Goal: Task Accomplishment & Management: Manage account settings

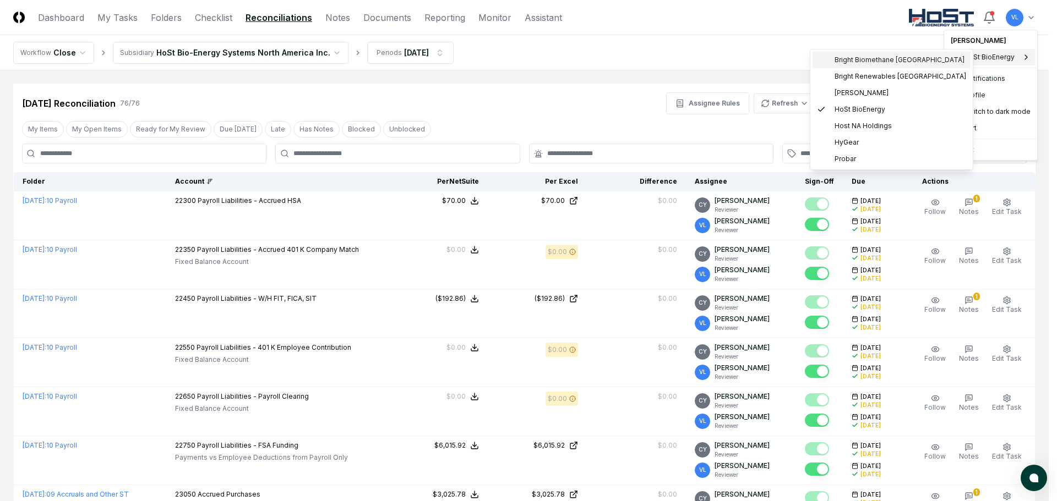
click at [910, 61] on span "Bright Biomethane North America" at bounding box center [899, 60] width 130 height 10
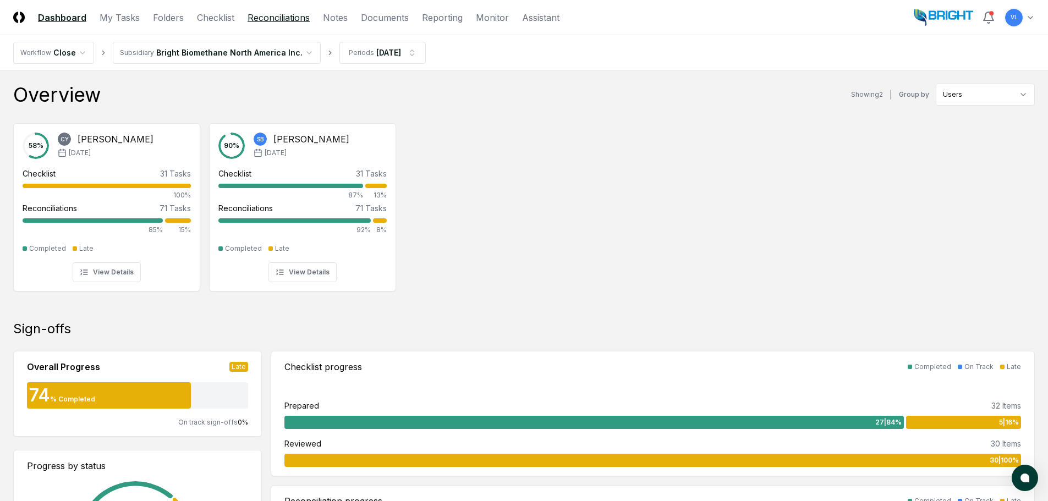
click at [283, 17] on link "Reconciliations" at bounding box center [279, 17] width 62 height 13
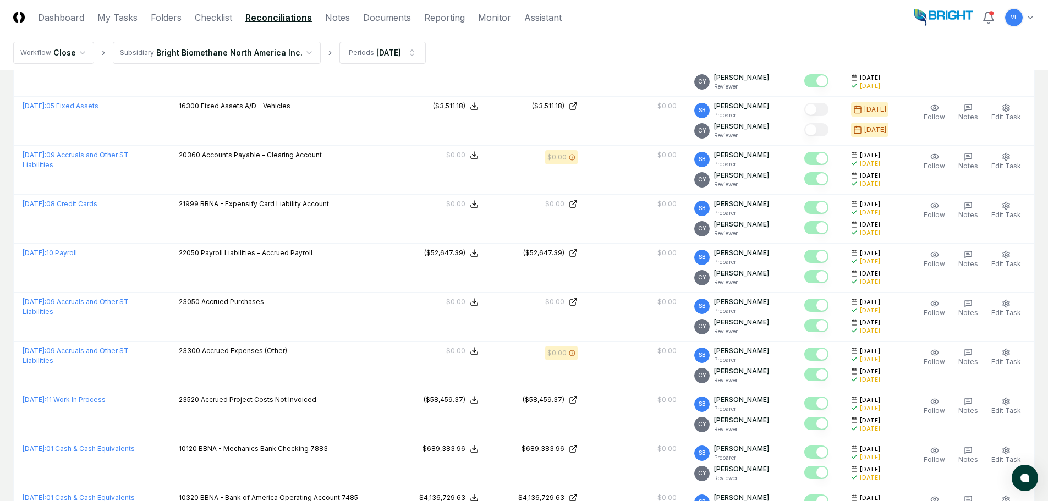
scroll to position [55, 0]
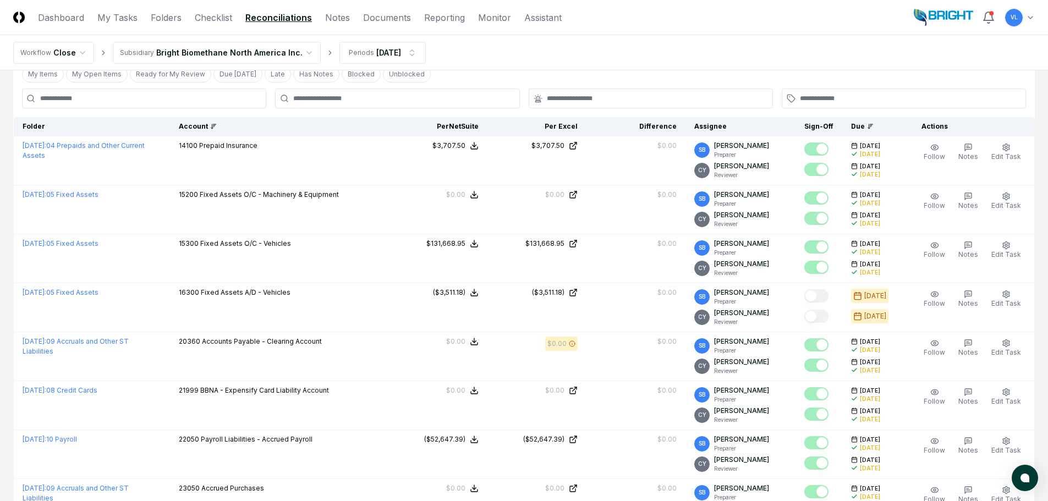
click at [222, 130] on div "Account" at bounding box center [279, 127] width 201 height 10
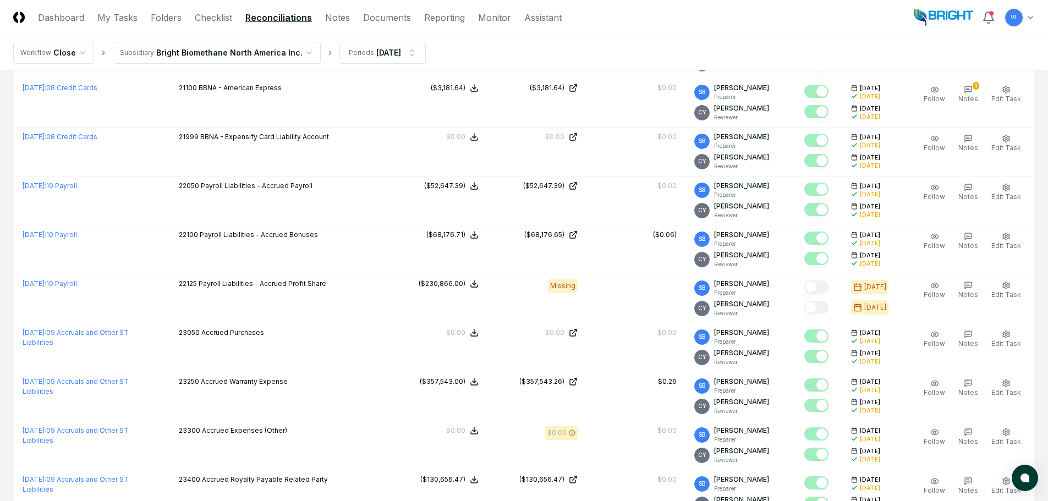
scroll to position [2036, 0]
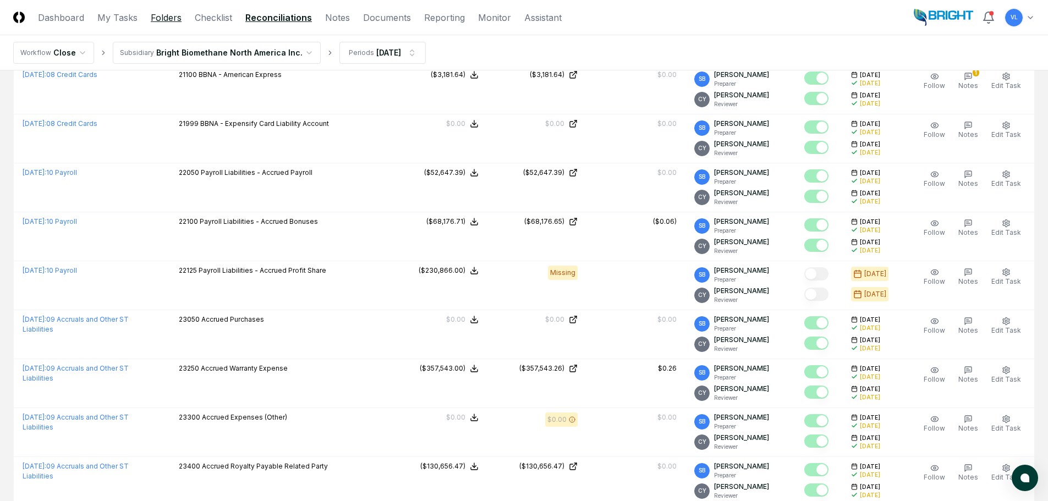
click at [156, 20] on link "Folders" at bounding box center [166, 17] width 31 height 13
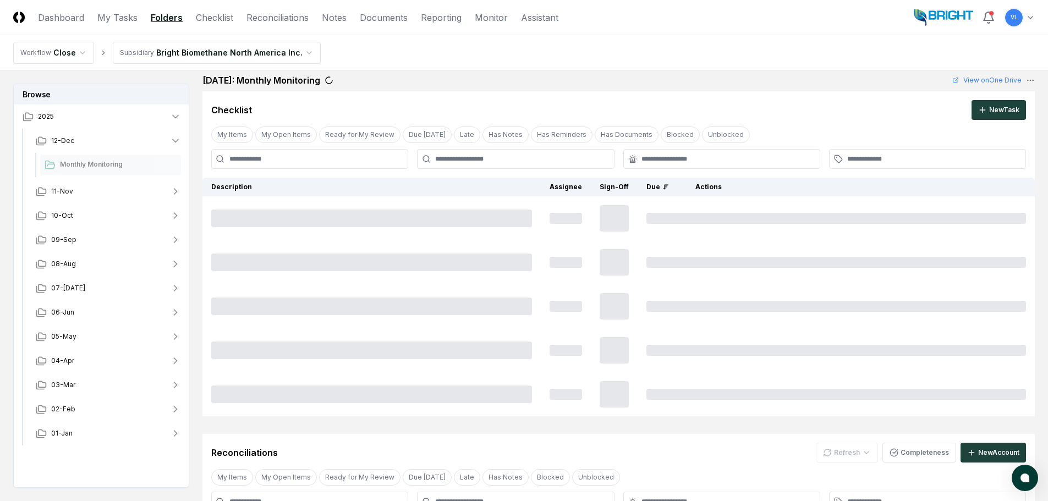
scroll to position [0, 0]
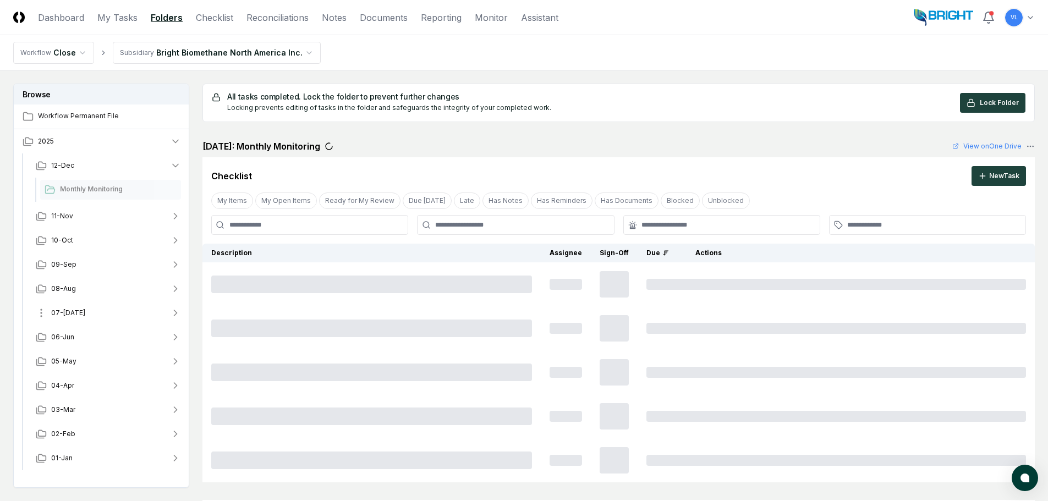
click at [64, 309] on span "07-[DATE]" at bounding box center [68, 313] width 34 height 10
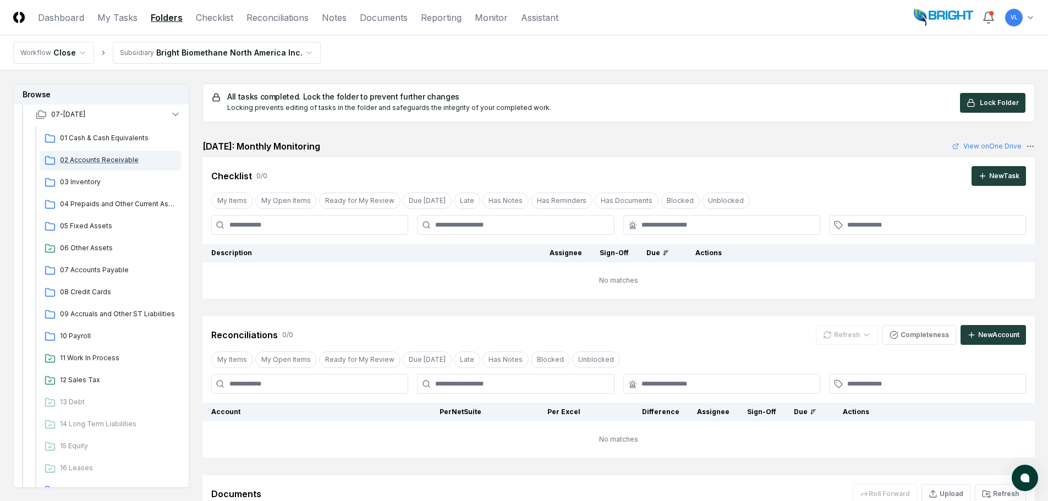
scroll to position [220, 0]
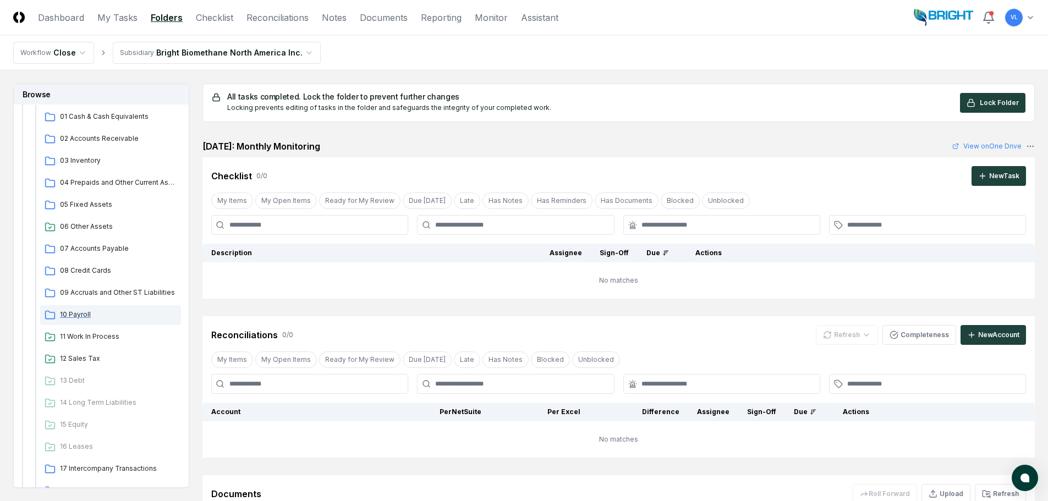
click at [78, 314] on span "10 Payroll" at bounding box center [118, 315] width 117 height 10
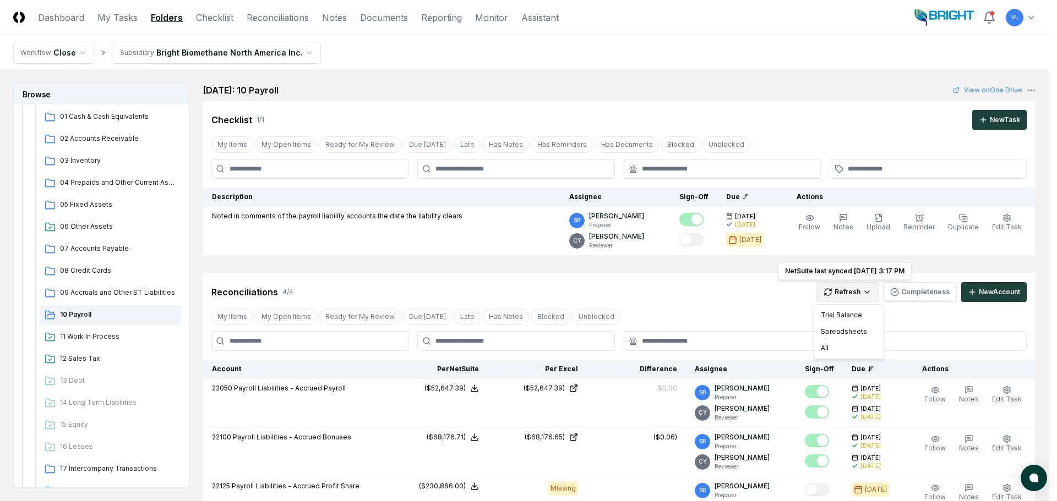
click at [855, 294] on html "CloseCore Dashboard My Tasks Folders Checklist Reconciliations Notes Documents …" at bounding box center [528, 393] width 1057 height 787
click at [842, 346] on div "All" at bounding box center [848, 348] width 65 height 17
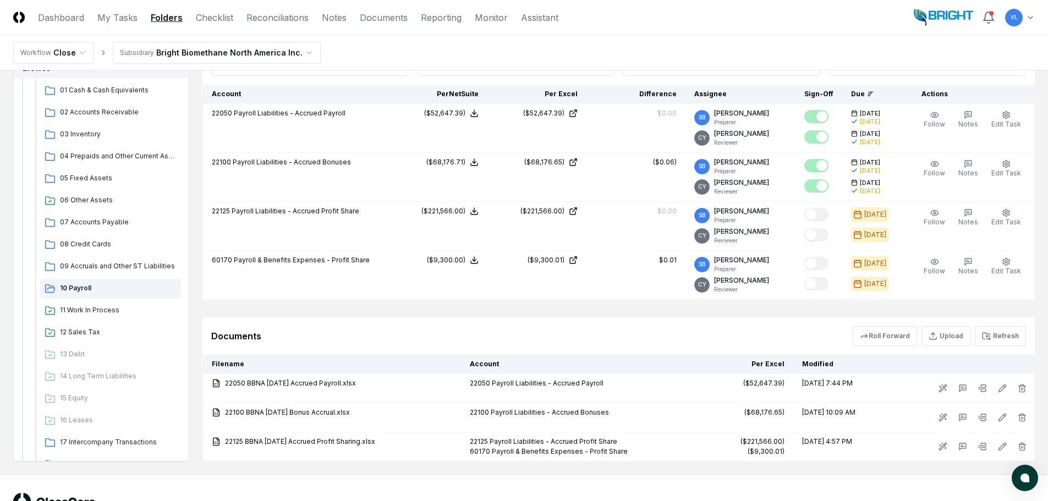
scroll to position [0, 0]
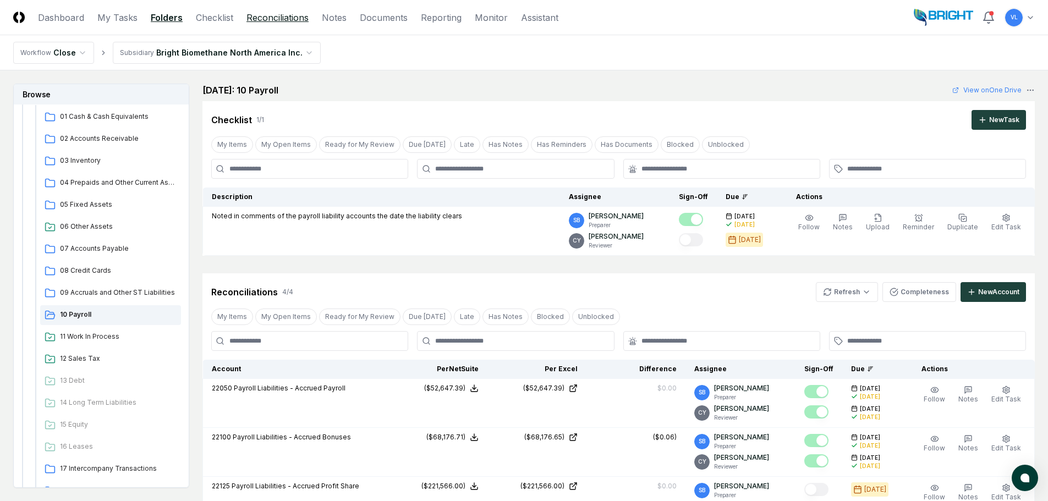
click at [278, 19] on link "Reconciliations" at bounding box center [278, 17] width 62 height 13
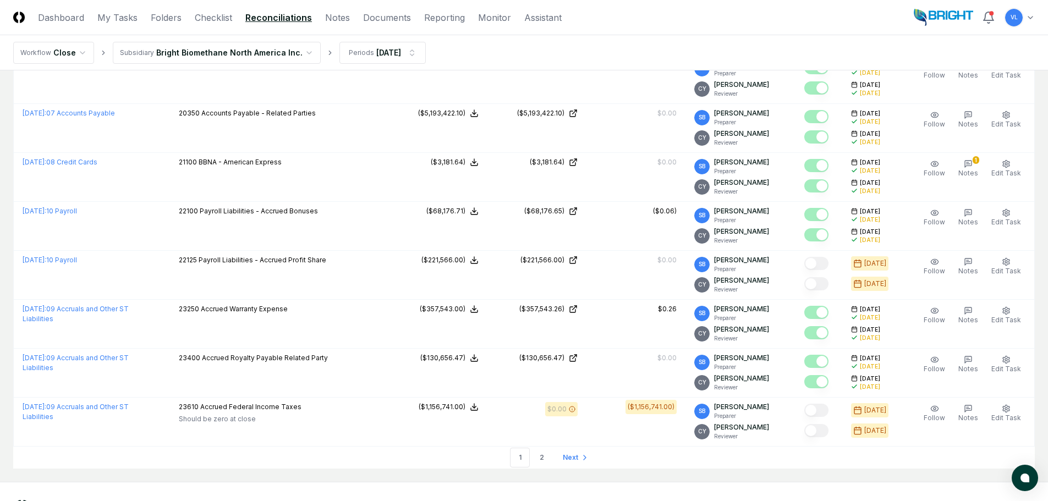
scroll to position [2201, 0]
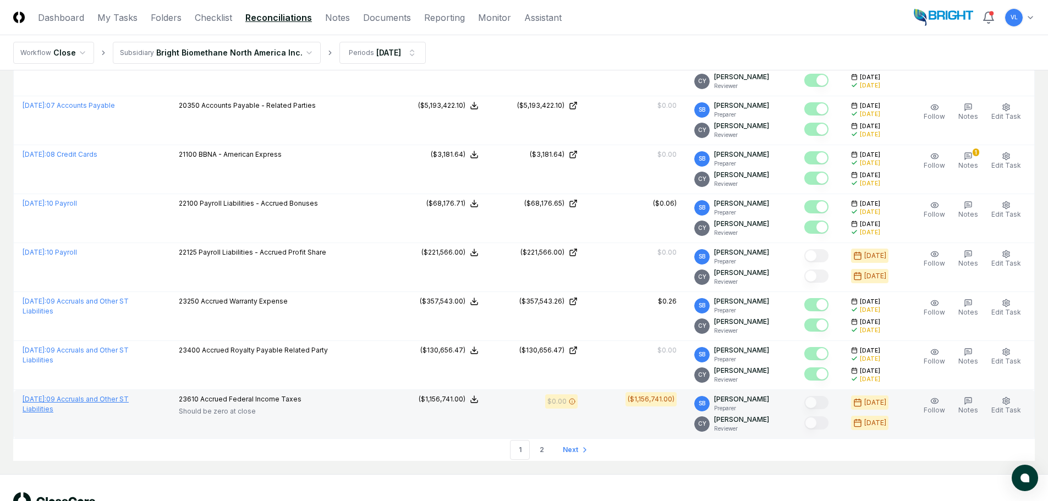
click at [124, 399] on link "[DATE] : 09 Accruals and Other ST Liabilities" at bounding box center [76, 404] width 106 height 18
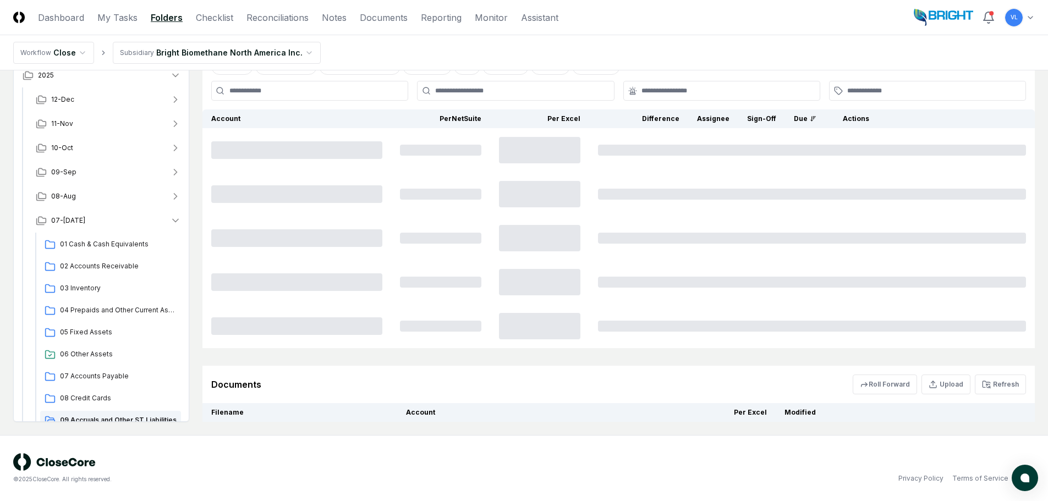
scroll to position [0, 0]
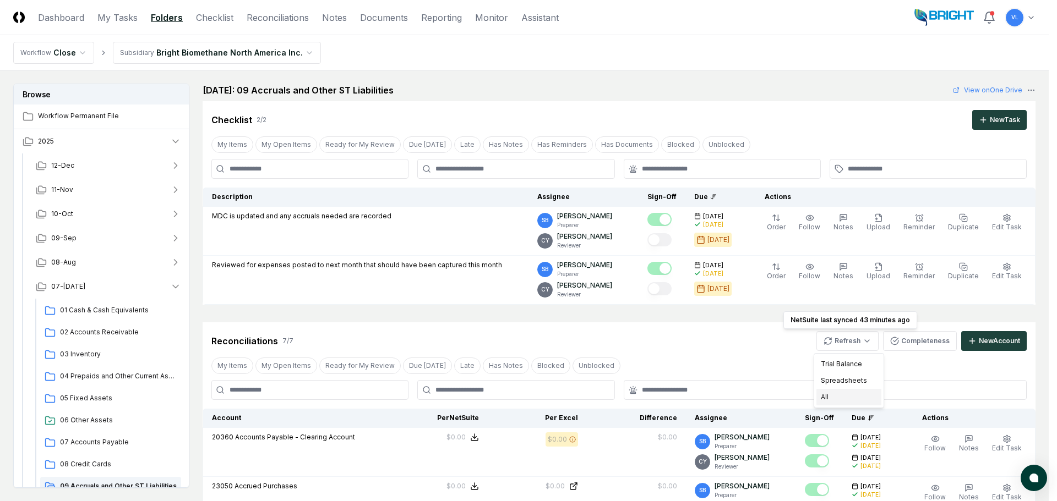
click at [841, 395] on div "All" at bounding box center [848, 397] width 65 height 17
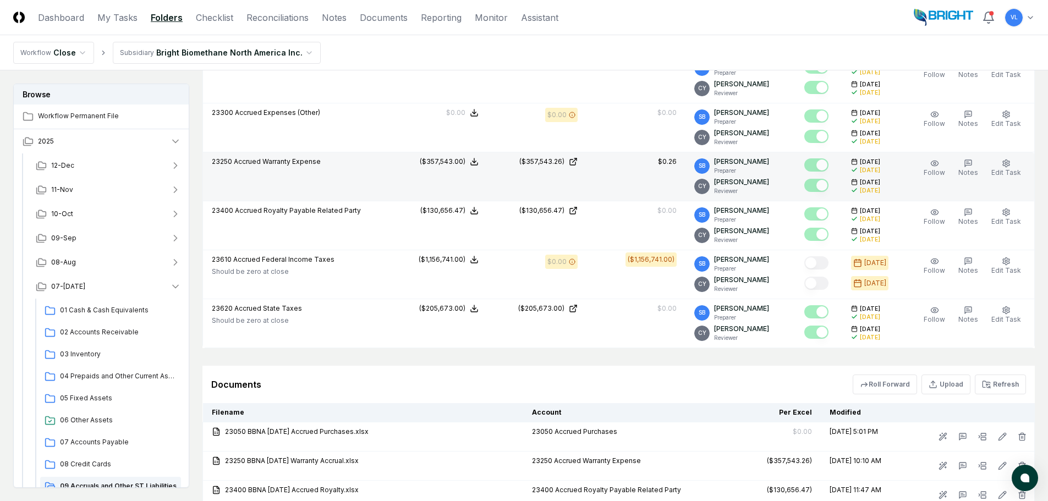
scroll to position [495, 0]
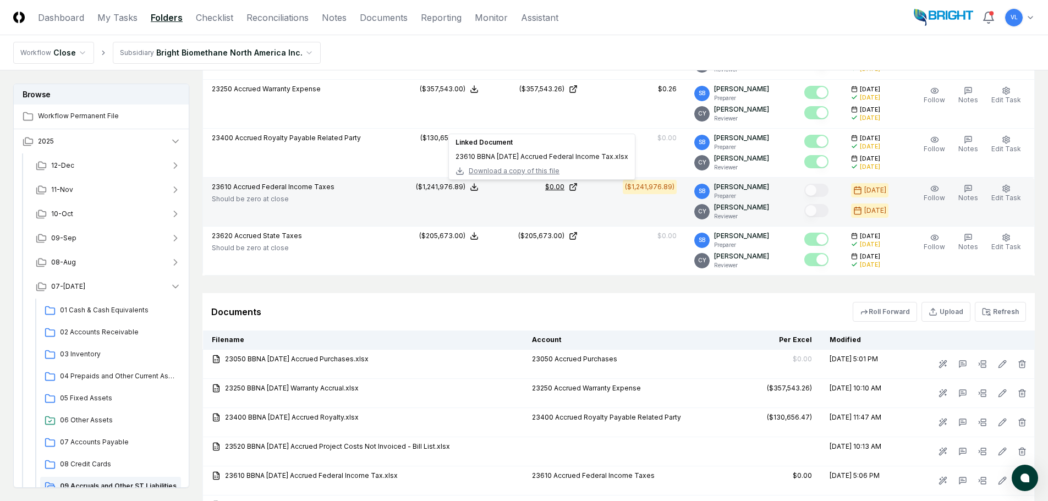
click at [578, 185] on icon at bounding box center [573, 187] width 9 height 9
click at [972, 189] on icon "button" at bounding box center [968, 188] width 7 height 7
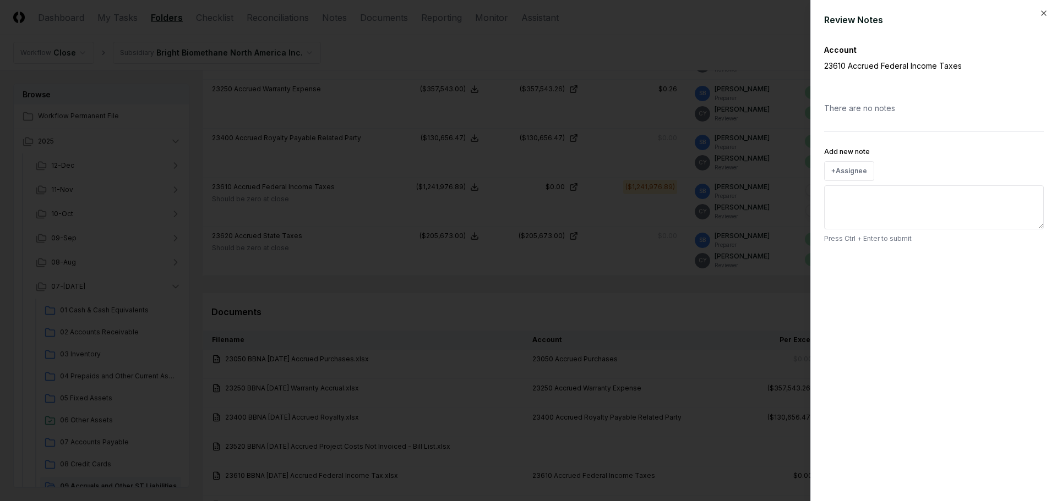
click at [918, 209] on textarea "Add new note" at bounding box center [934, 207] width 220 height 44
click at [1041, 13] on icon "button" at bounding box center [1043, 13] width 9 height 9
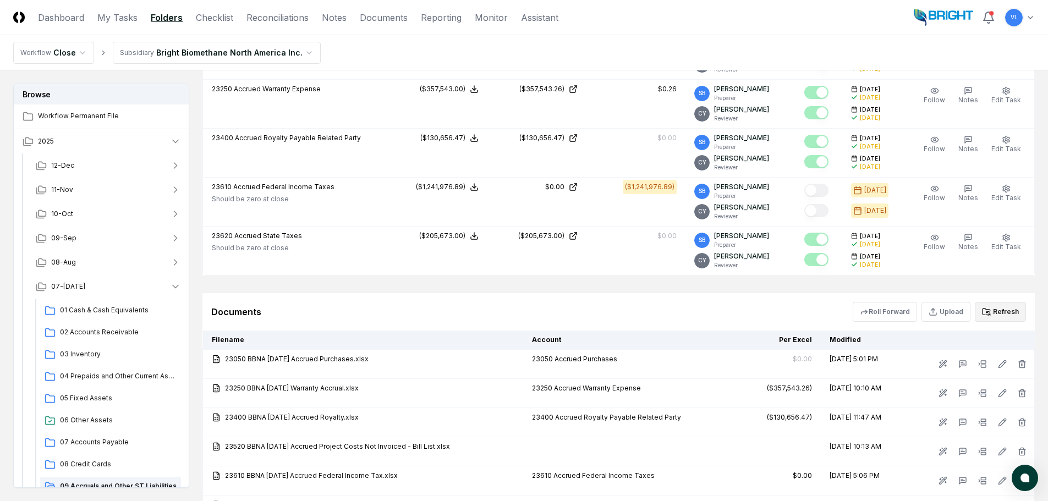
click at [1001, 311] on button "Refresh" at bounding box center [1000, 312] width 51 height 20
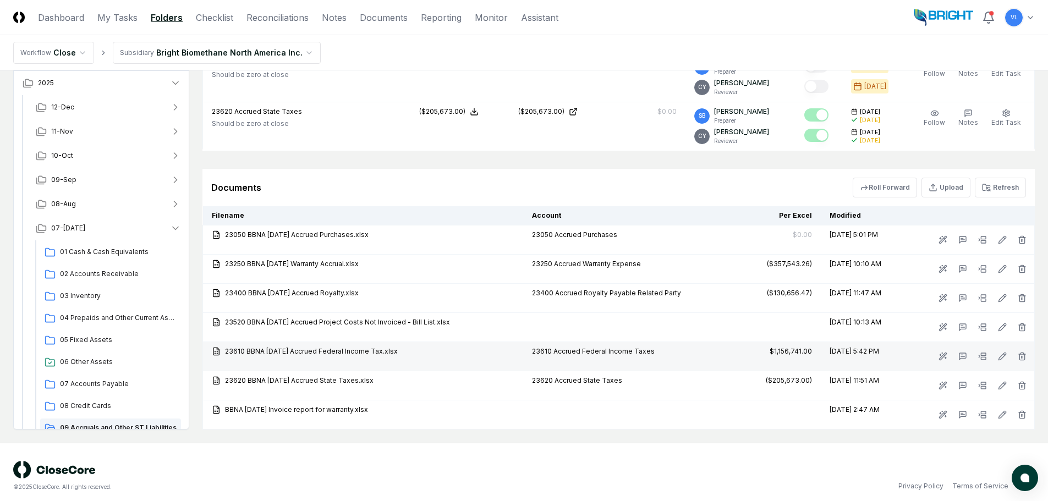
scroll to position [627, 0]
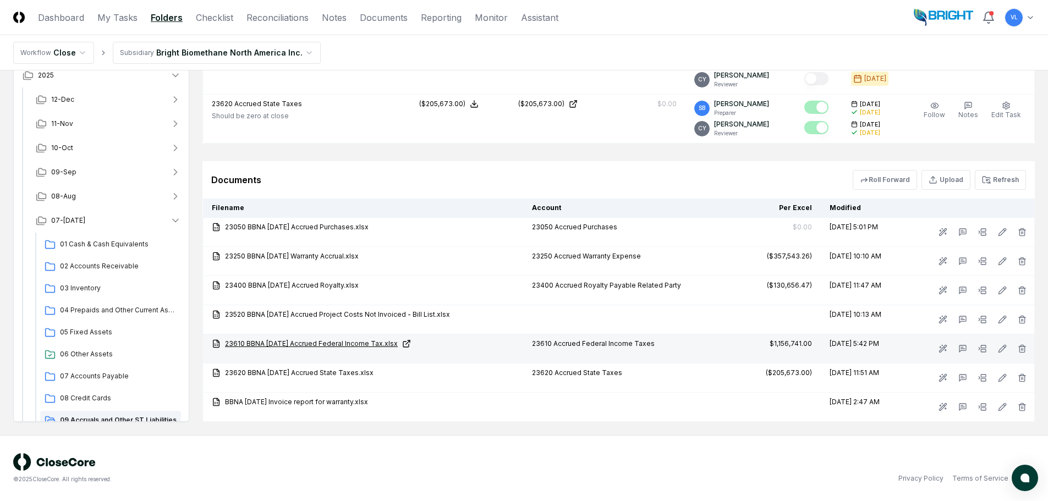
click at [364, 344] on link "23610 BBNA 07-31-25 Accrued Federal Income Tax.xlsx" at bounding box center [363, 344] width 303 height 10
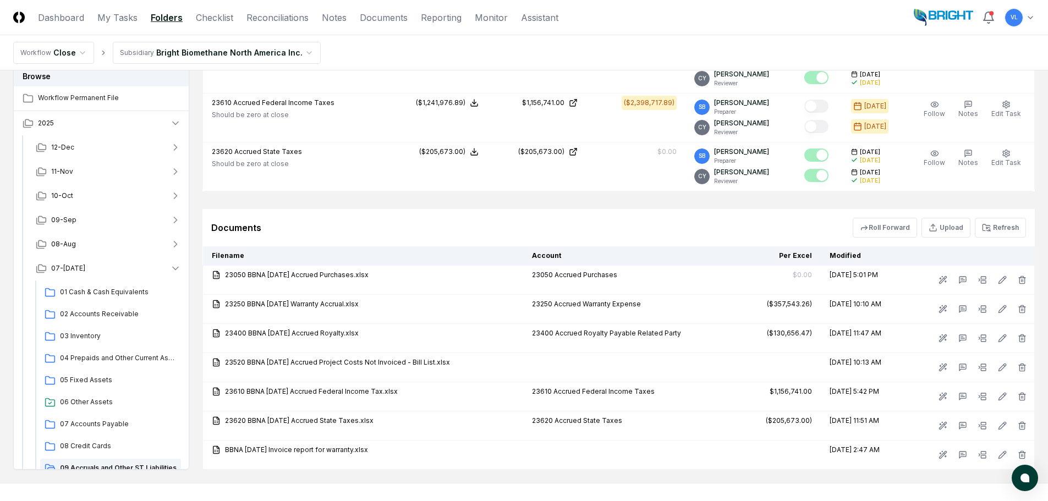
scroll to position [572, 0]
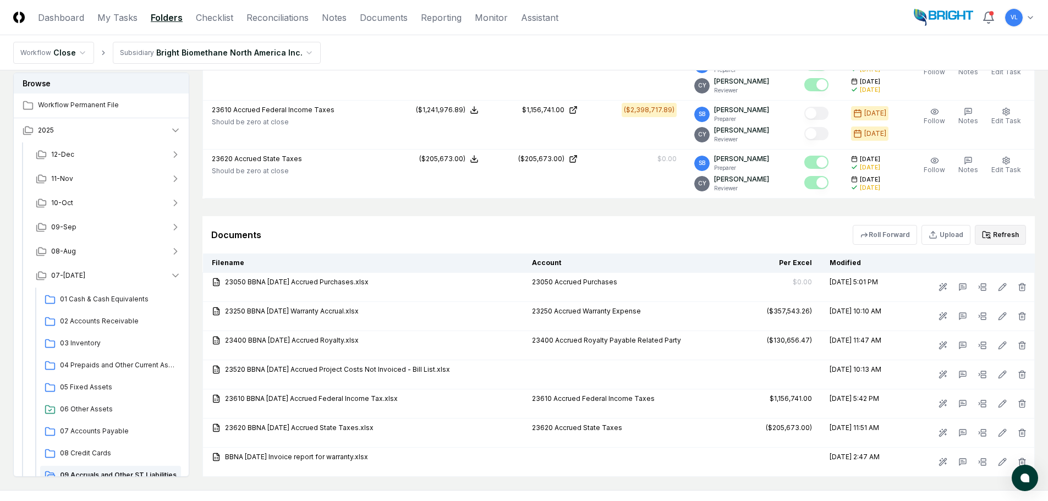
click at [990, 237] on icon at bounding box center [990, 238] width 2 height 2
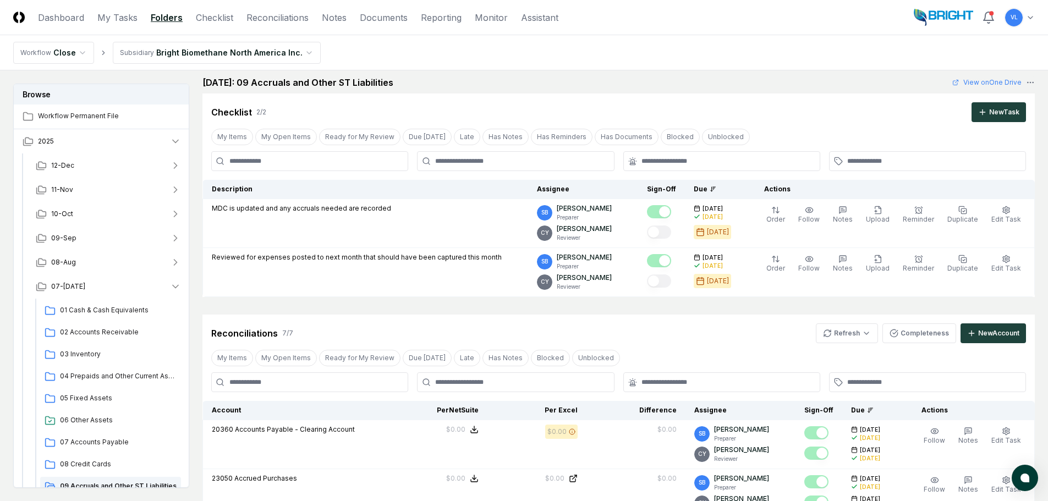
scroll to position [0, 0]
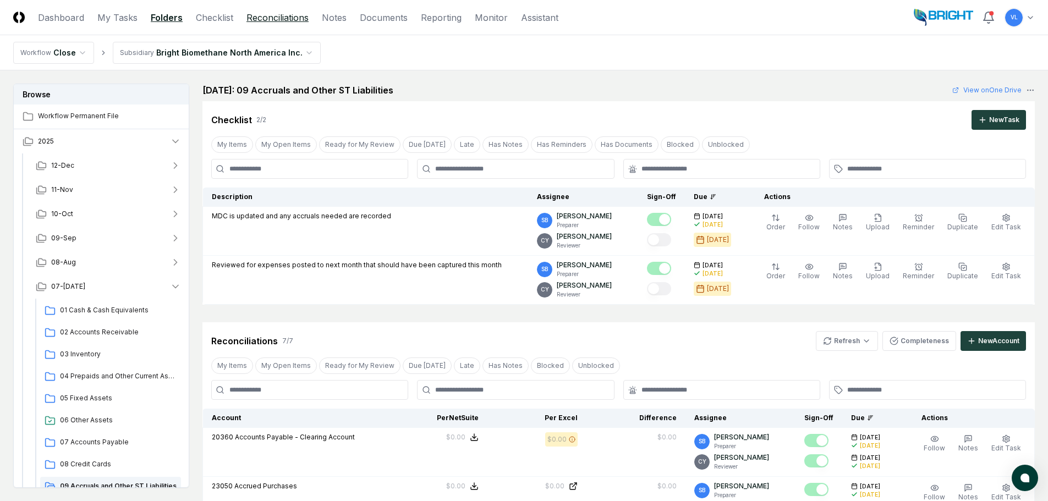
click at [305, 23] on link "Reconciliations" at bounding box center [278, 17] width 62 height 13
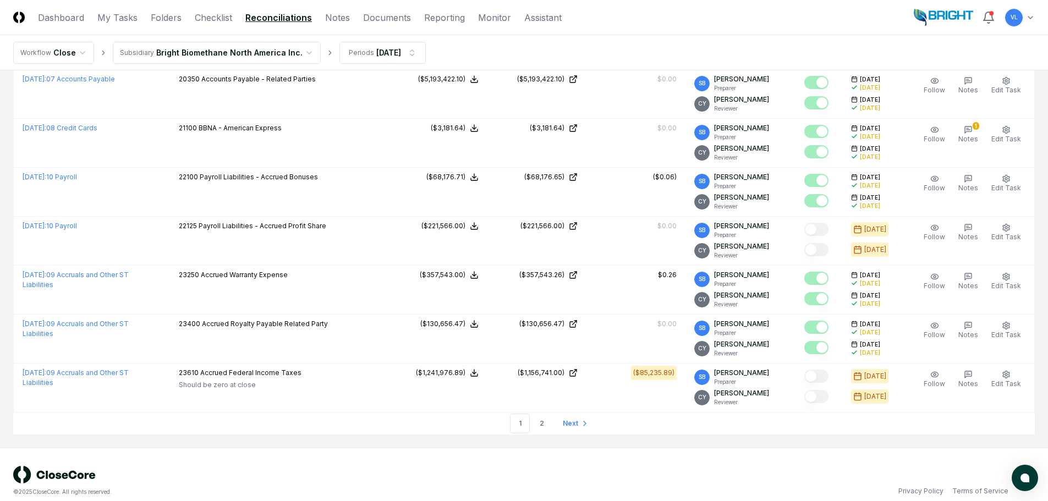
scroll to position [2240, 0]
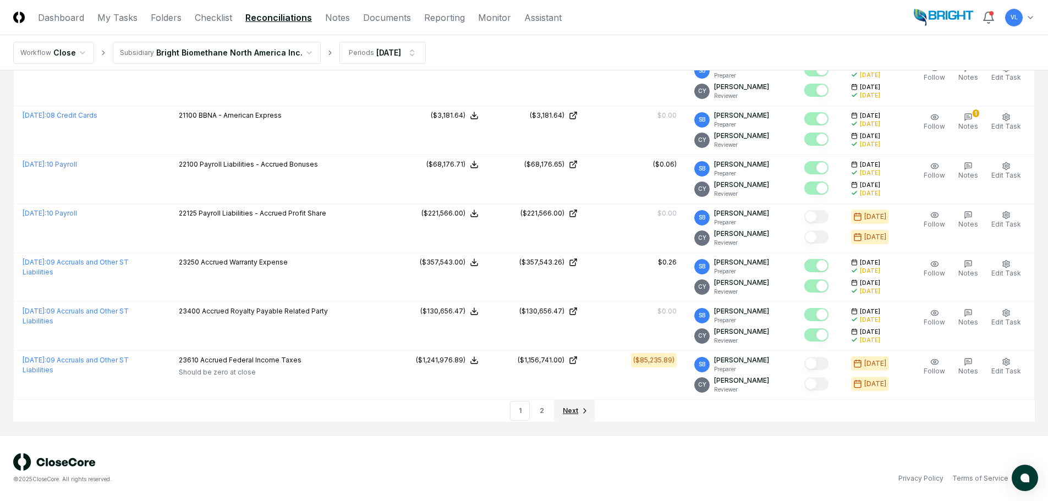
click at [571, 410] on span "Next" at bounding box center [570, 411] width 15 height 10
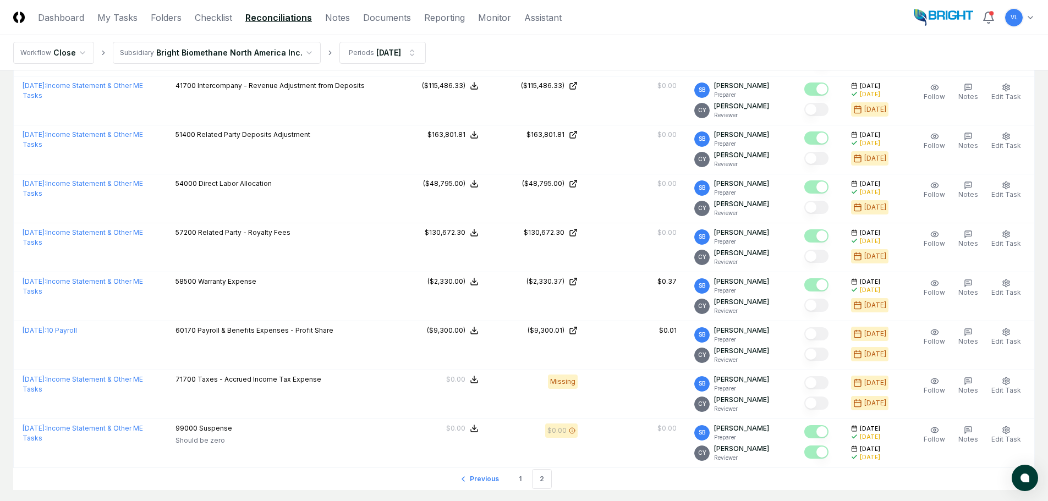
scroll to position [770, 0]
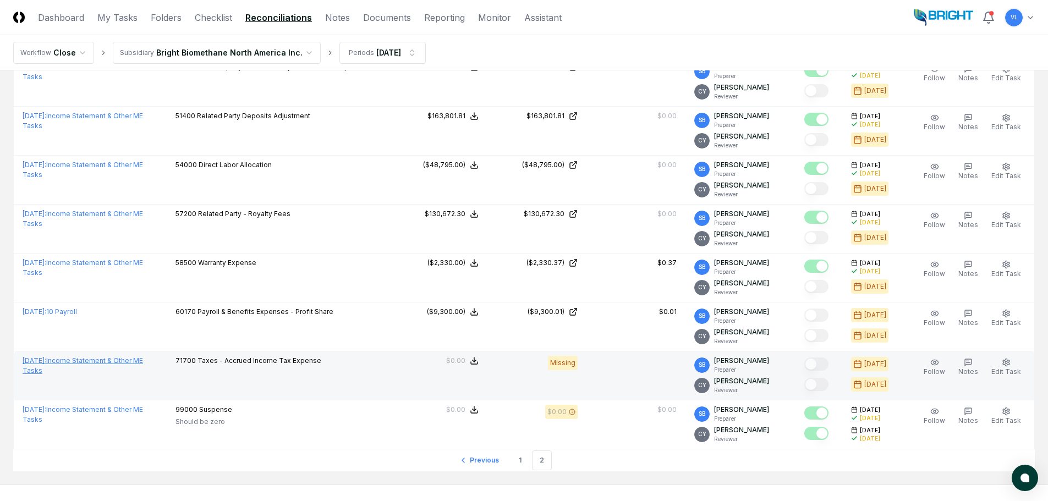
click at [143, 363] on link "July 2025 : Income Statement & Other ME Tasks" at bounding box center [83, 366] width 121 height 18
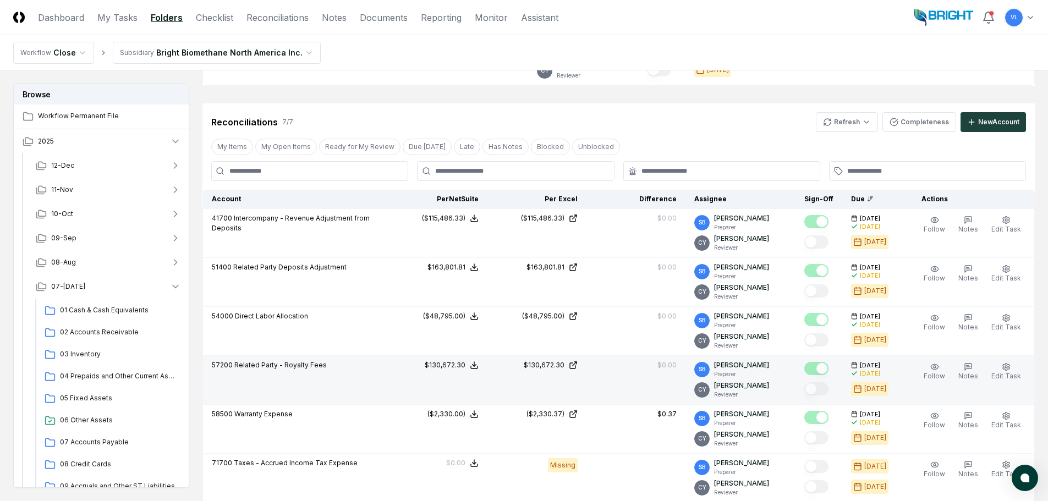
scroll to position [495, 0]
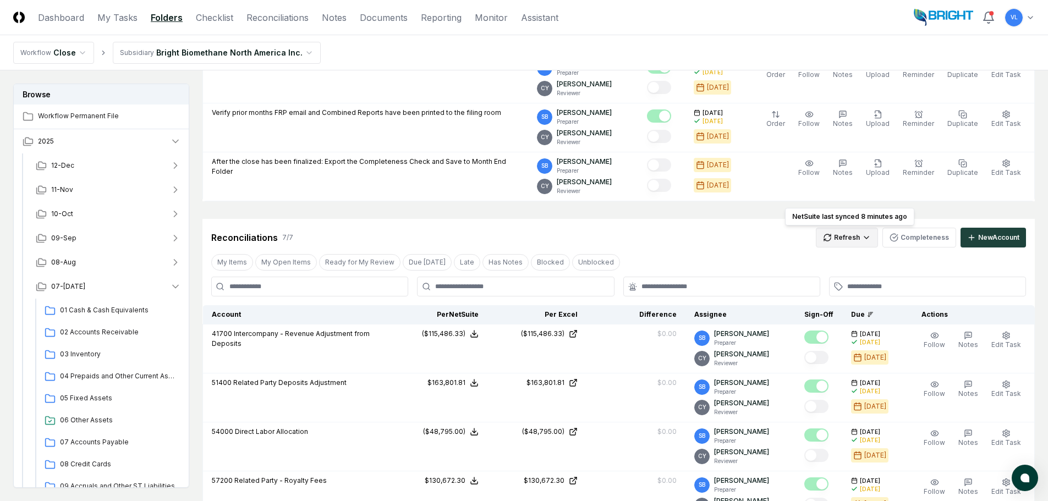
click at [851, 239] on html "CloseCore Dashboard My Tasks Folders Checklist Reconciliations Notes Documents …" at bounding box center [524, 236] width 1048 height 1462
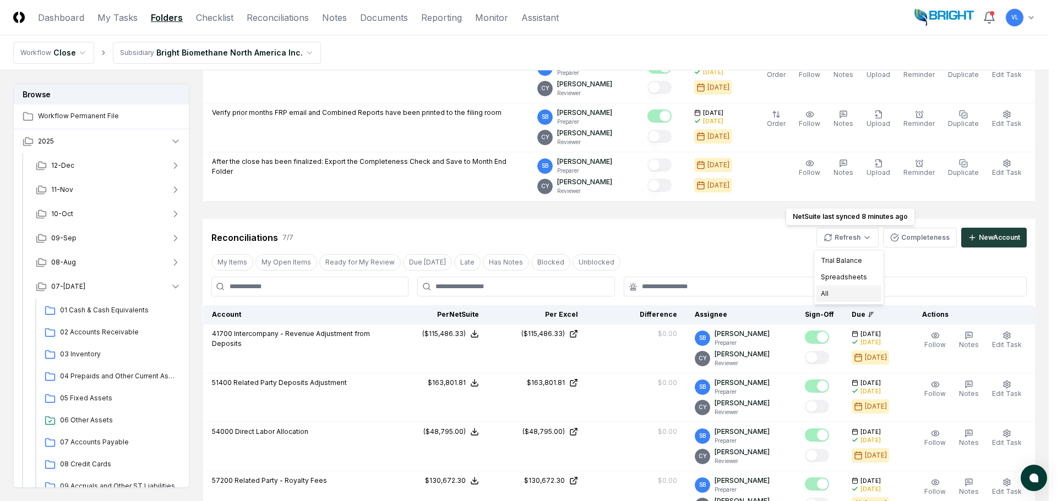
click at [842, 295] on div "All" at bounding box center [848, 294] width 65 height 17
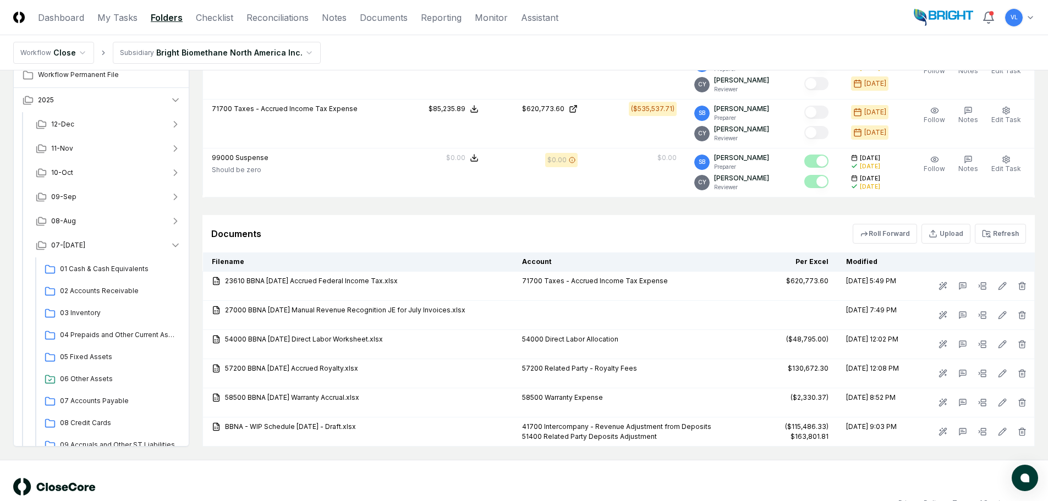
scroll to position [990, 0]
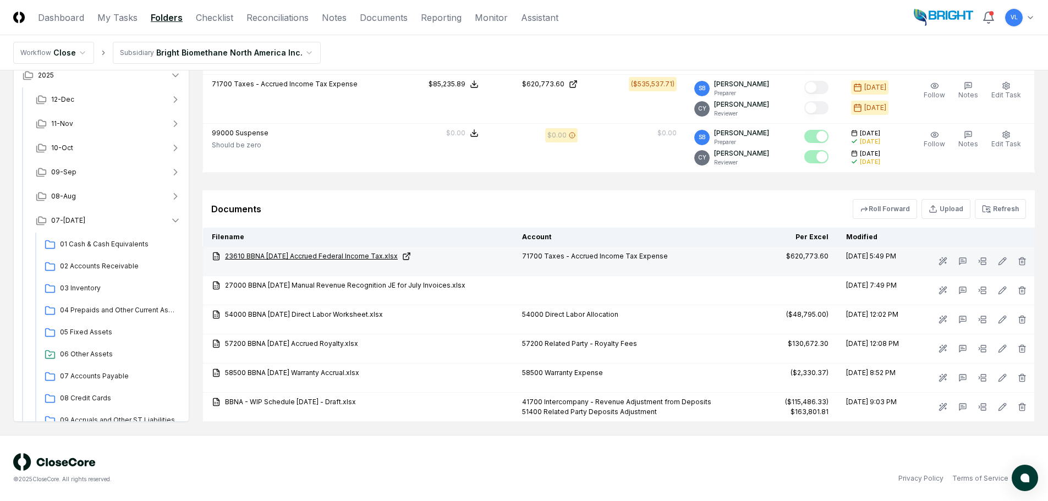
click at [387, 258] on link "23610 BBNA 07-31-25 Accrued Federal Income Tax.xlsx" at bounding box center [358, 256] width 293 height 10
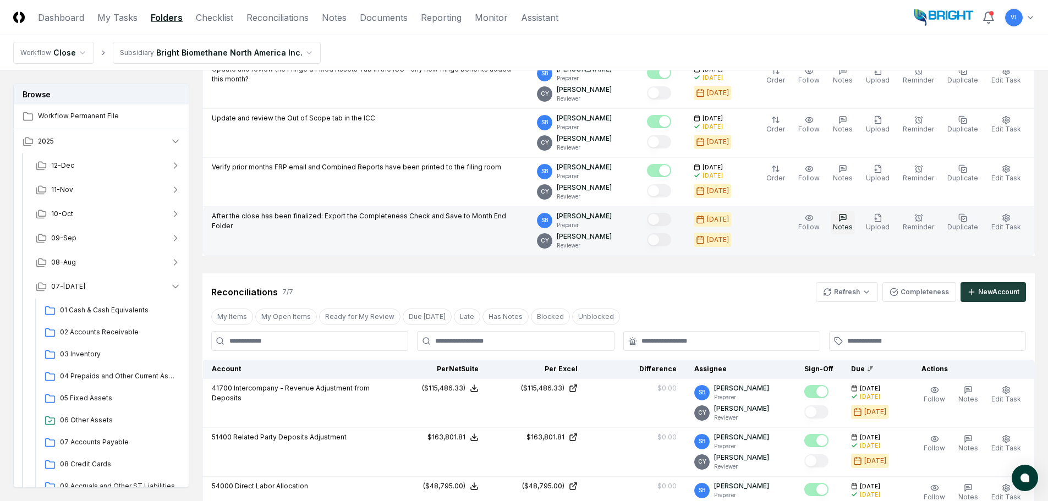
scroll to position [440, 0]
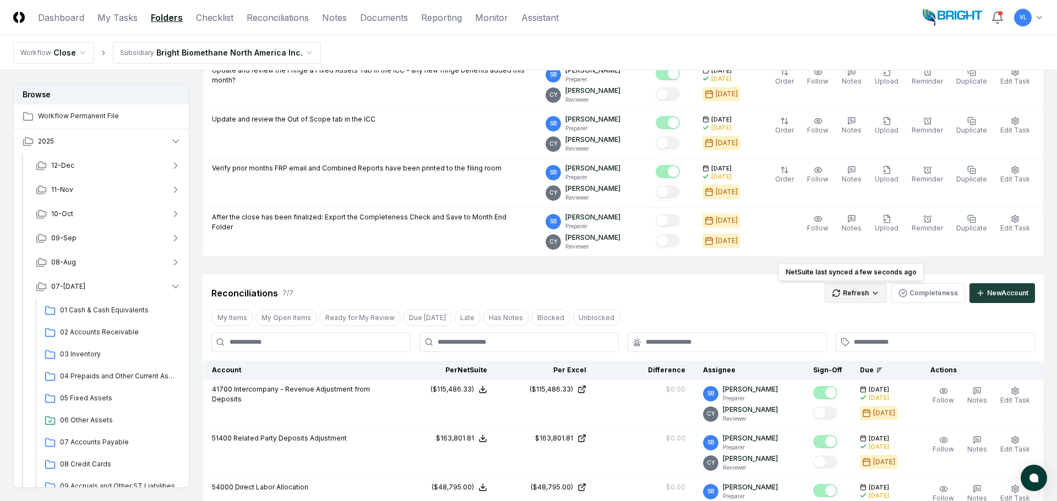
click at [842, 294] on html "CloseCore Dashboard My Tasks Folders Checklist Reconciliations Notes Documents …" at bounding box center [528, 305] width 1057 height 1491
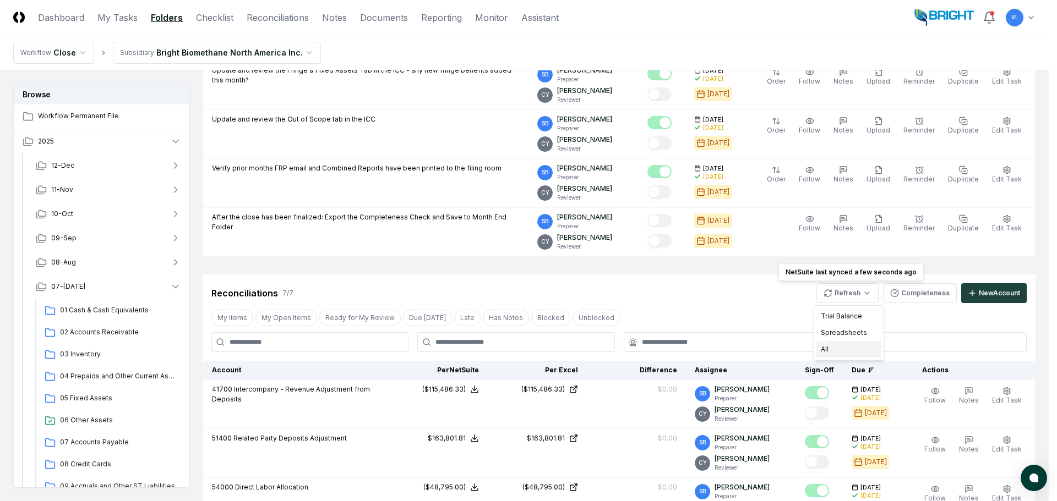
click at [831, 352] on div "All" at bounding box center [848, 349] width 65 height 17
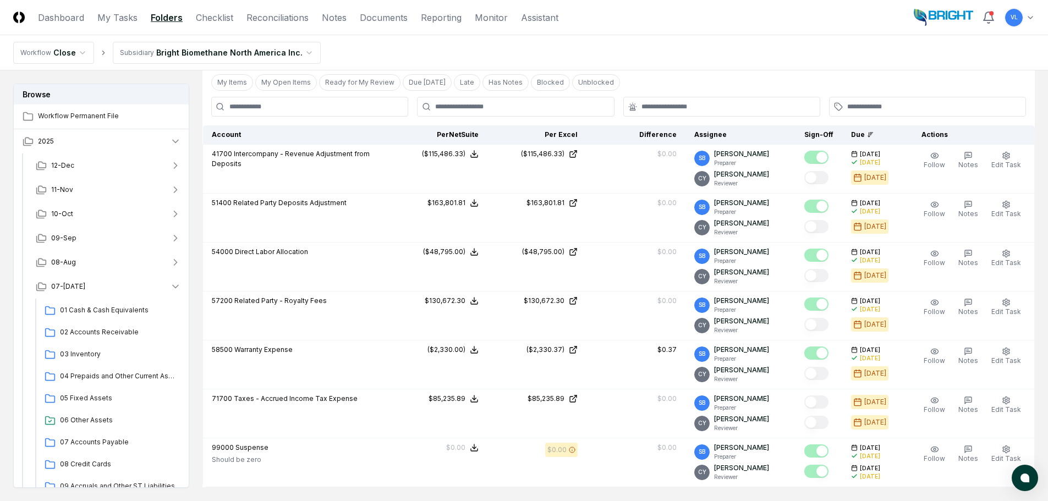
scroll to position [550, 0]
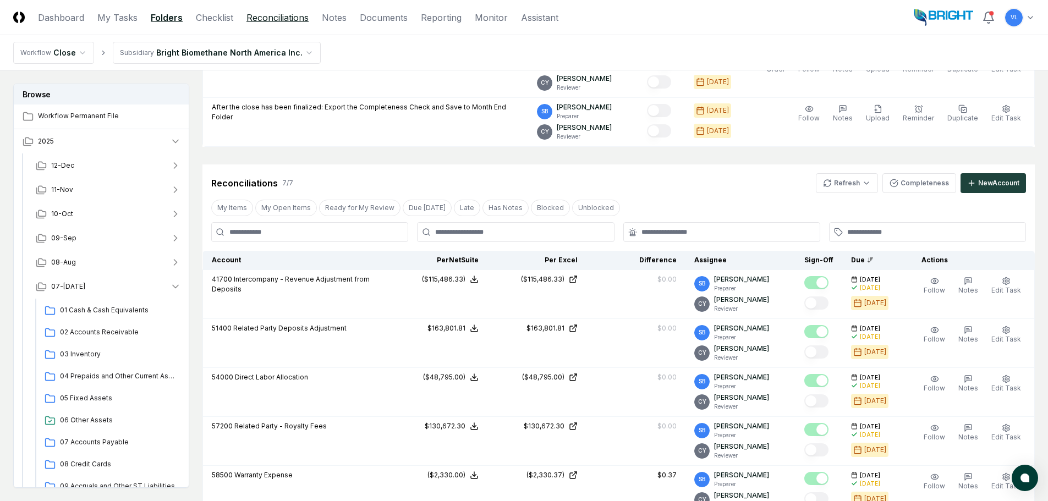
click at [267, 21] on link "Reconciliations" at bounding box center [278, 17] width 62 height 13
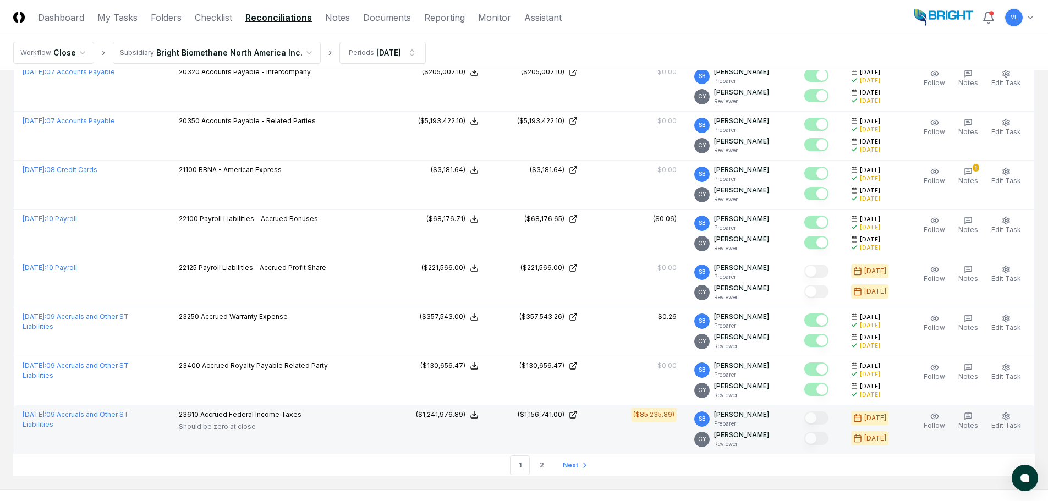
scroll to position [2240, 0]
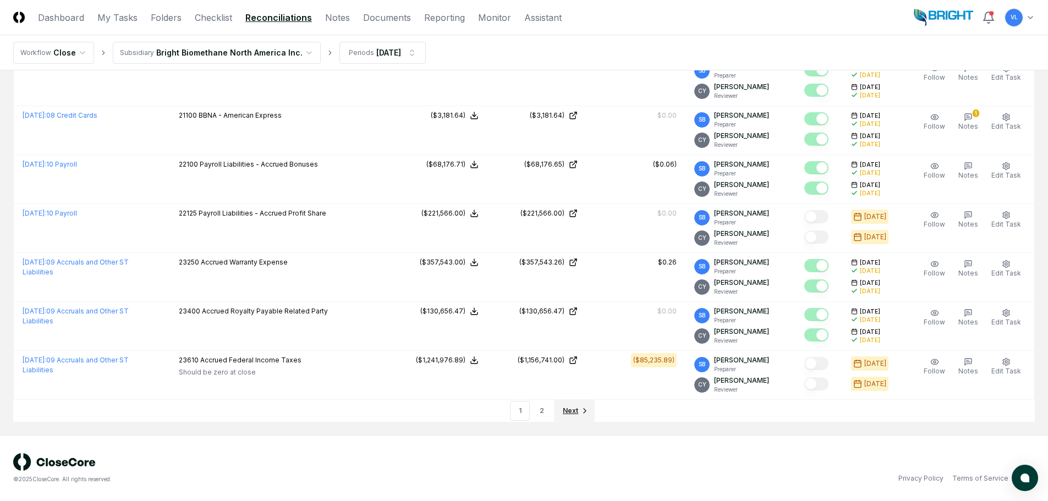
click at [576, 410] on span "Next" at bounding box center [570, 411] width 15 height 10
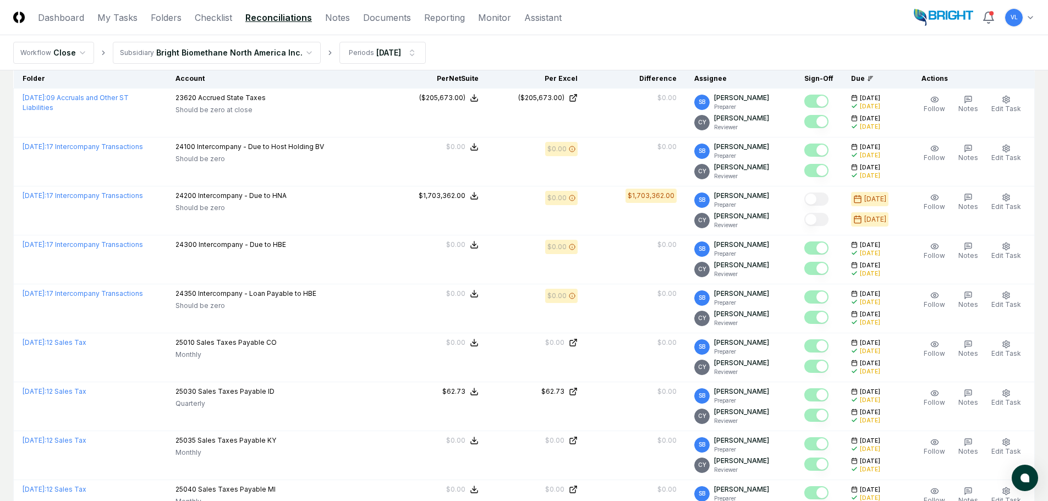
scroll to position [0, 0]
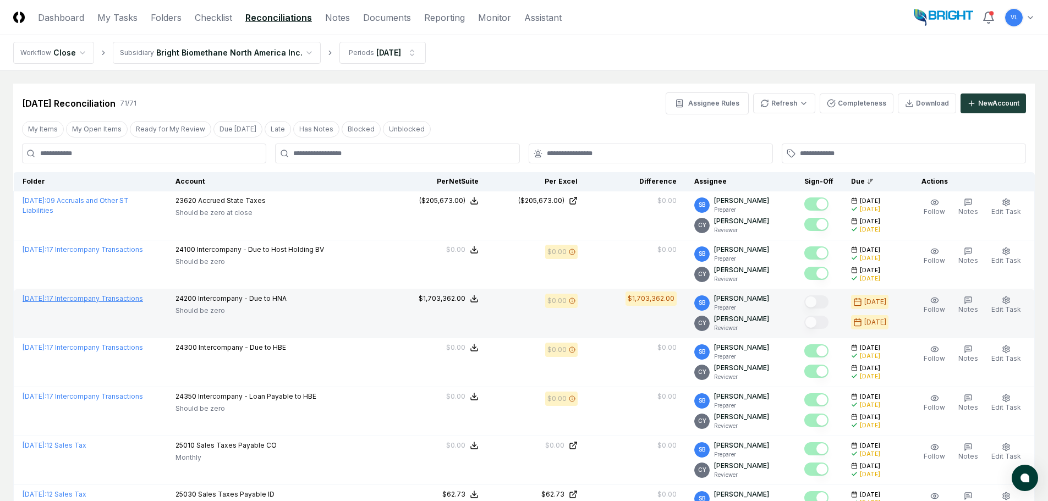
click at [119, 296] on link "July 2025 : 17 Intercompany Transactions" at bounding box center [83, 298] width 121 height 8
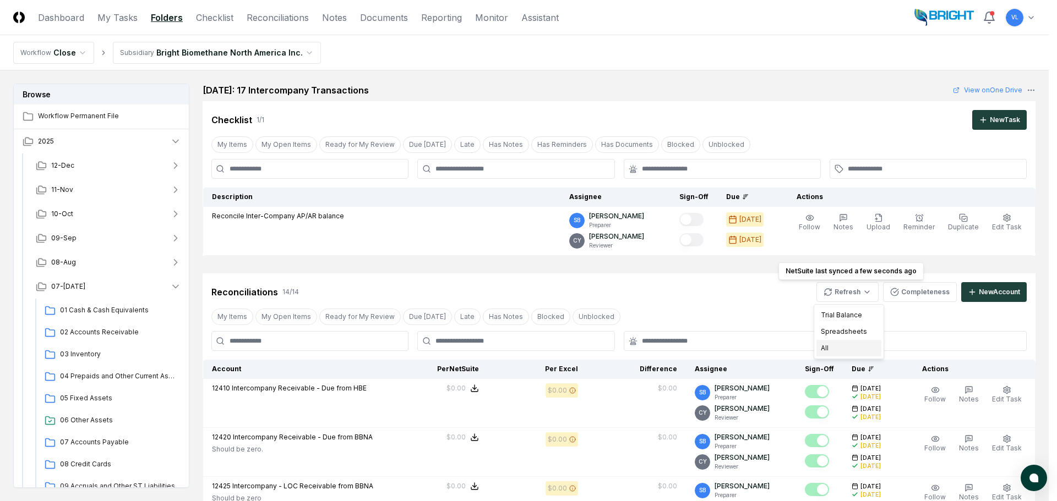
click at [837, 348] on div "All" at bounding box center [848, 348] width 65 height 17
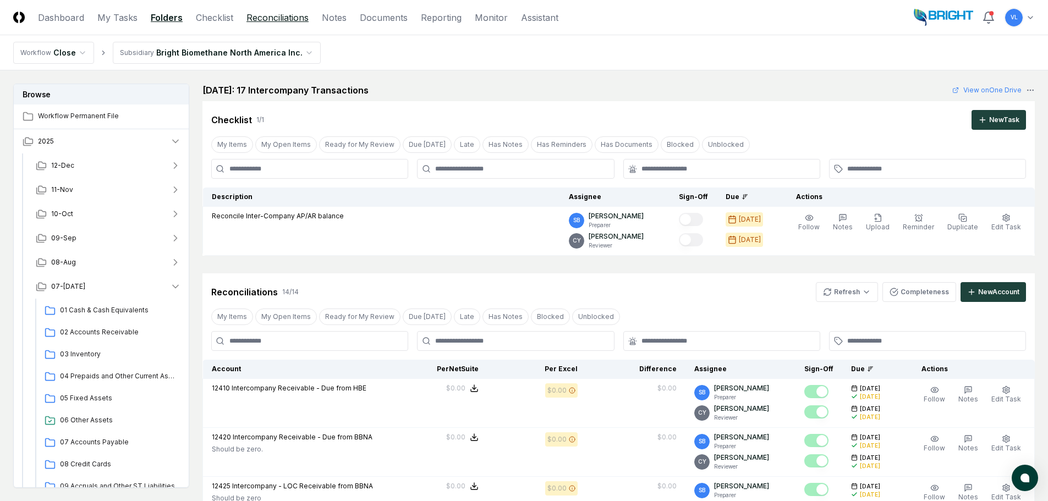
click at [283, 20] on link "Reconciliations" at bounding box center [278, 17] width 62 height 13
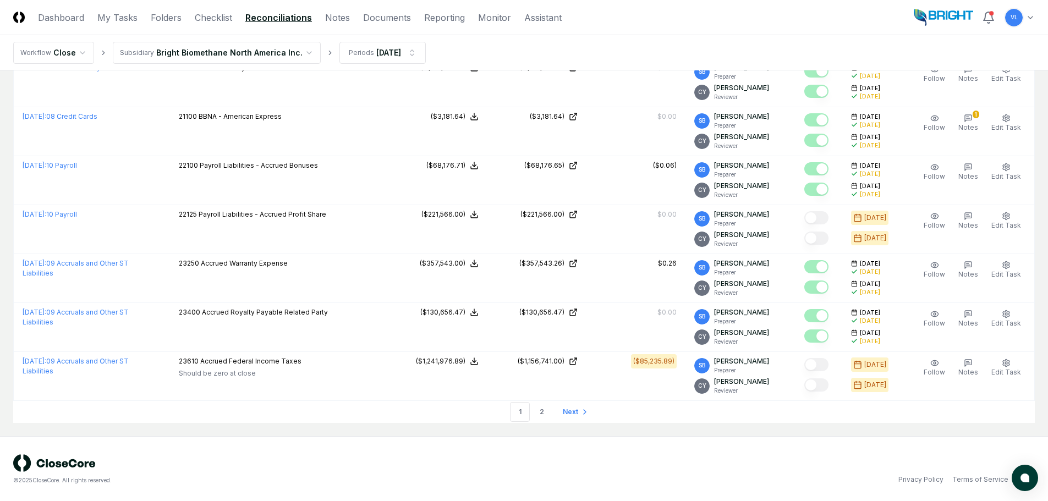
scroll to position [2240, 0]
click at [578, 413] on link "Next" at bounding box center [574, 411] width 41 height 22
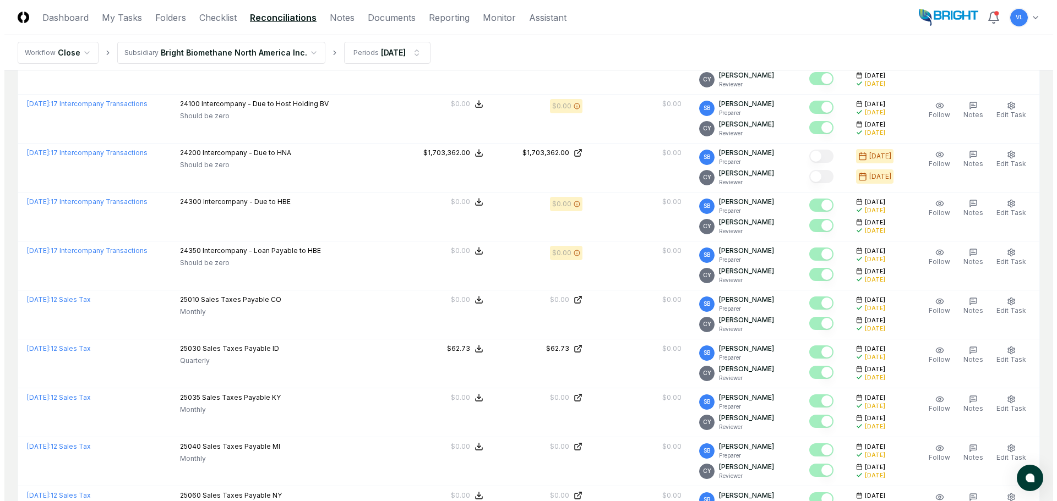
scroll to position [0, 0]
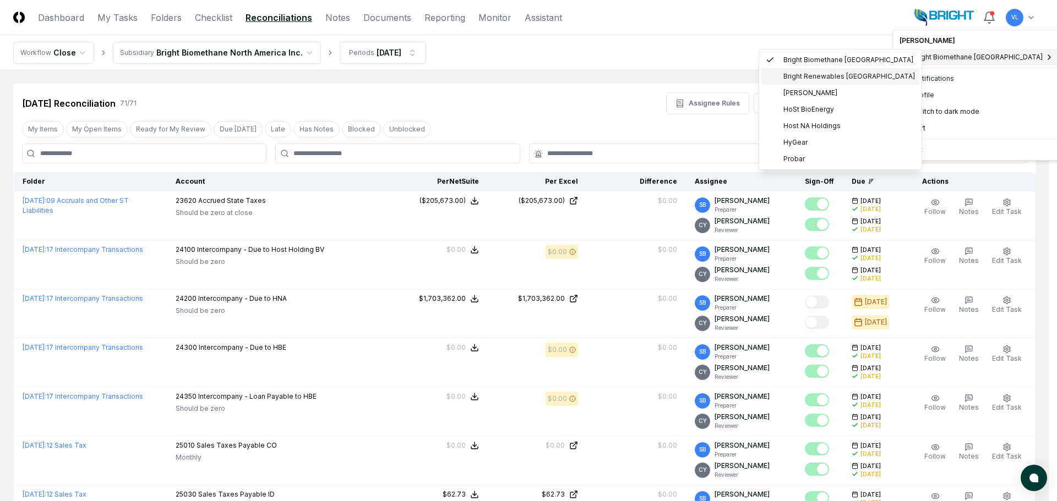
click at [853, 83] on div "Bright Renewables Canada" at bounding box center [840, 76] width 158 height 17
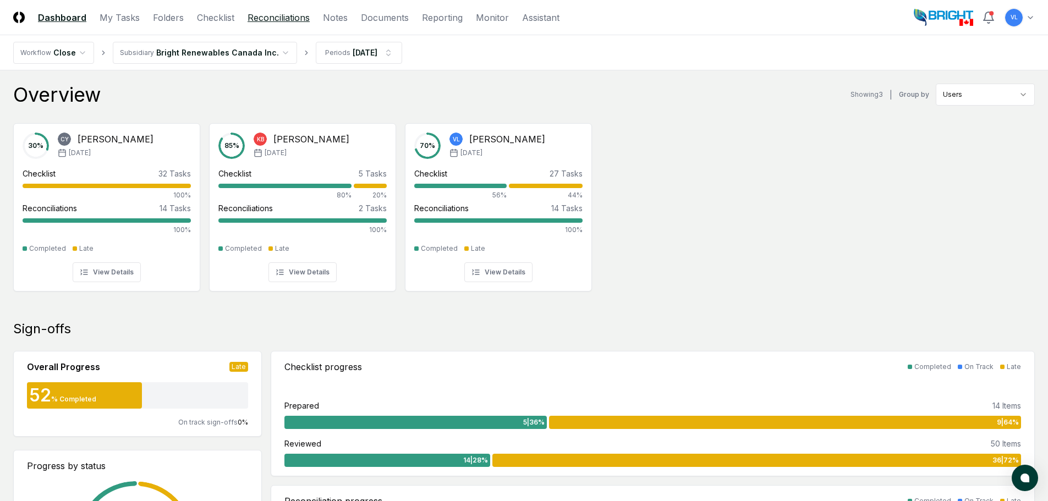
click at [281, 21] on link "Reconciliations" at bounding box center [279, 17] width 62 height 13
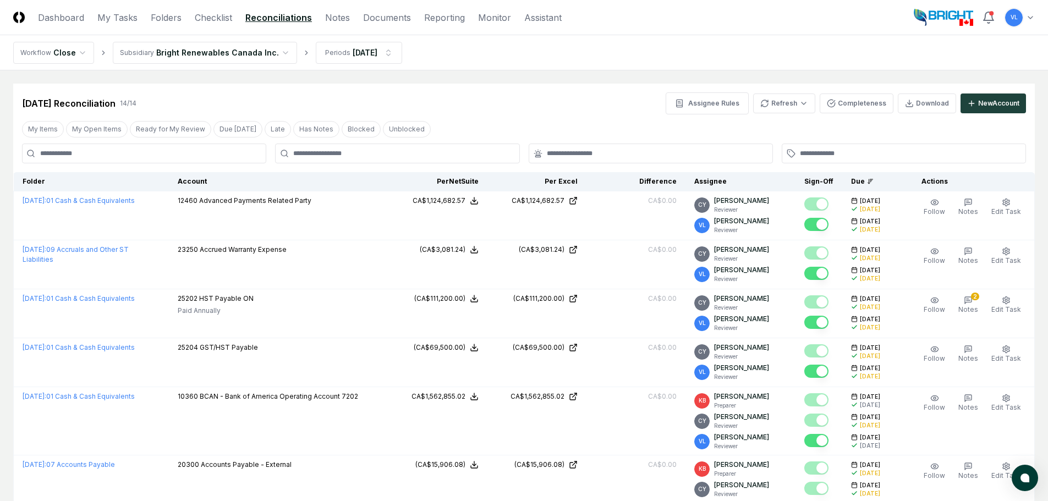
click at [1032, 21] on html "CloseCore Dashboard My Tasks Folders Checklist Reconciliations Notes Documents …" at bounding box center [524, 497] width 1048 height 995
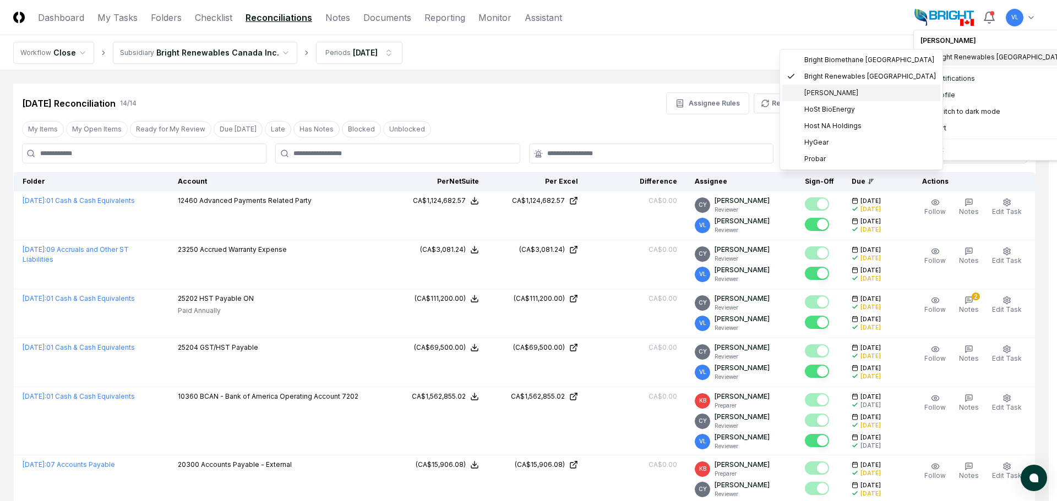
click at [831, 97] on span "[PERSON_NAME]" at bounding box center [831, 93] width 54 height 10
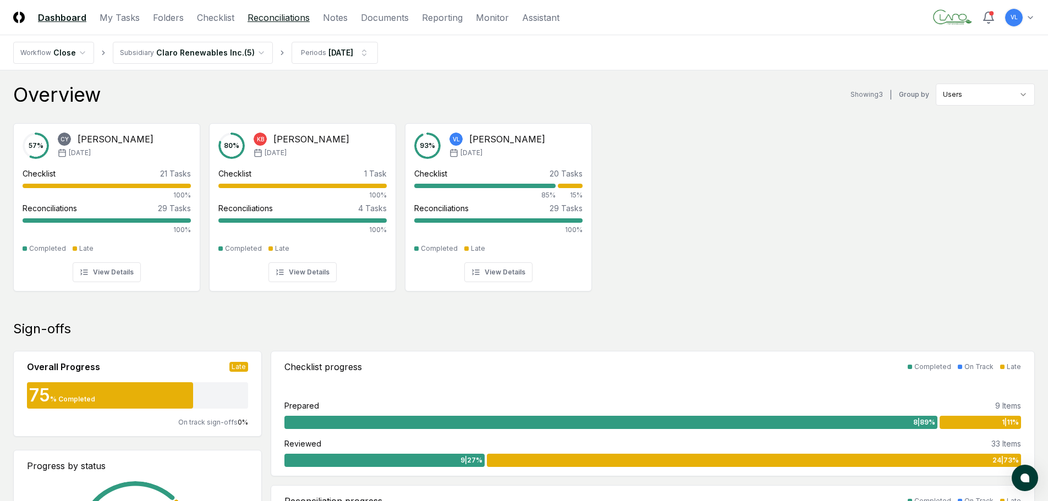
click at [288, 19] on link "Reconciliations" at bounding box center [279, 17] width 62 height 13
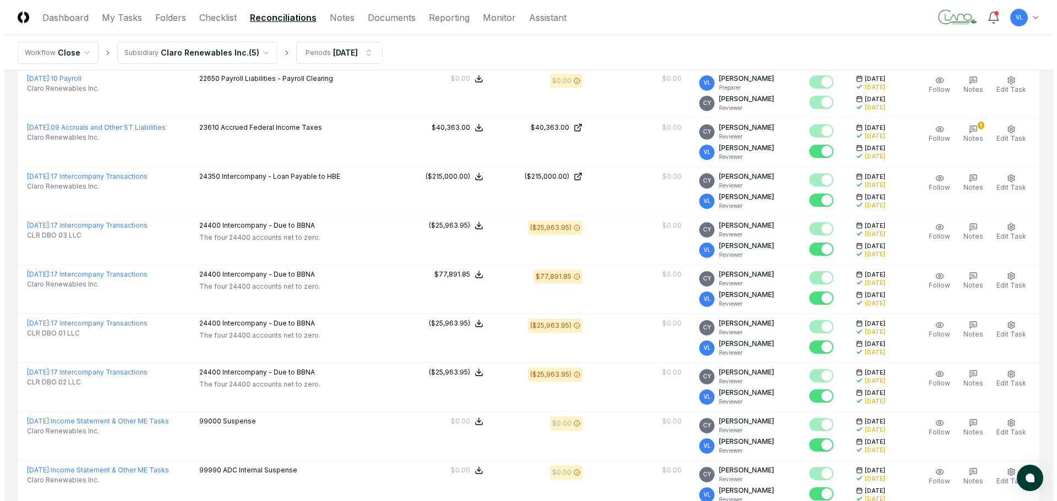
scroll to position [166, 0]
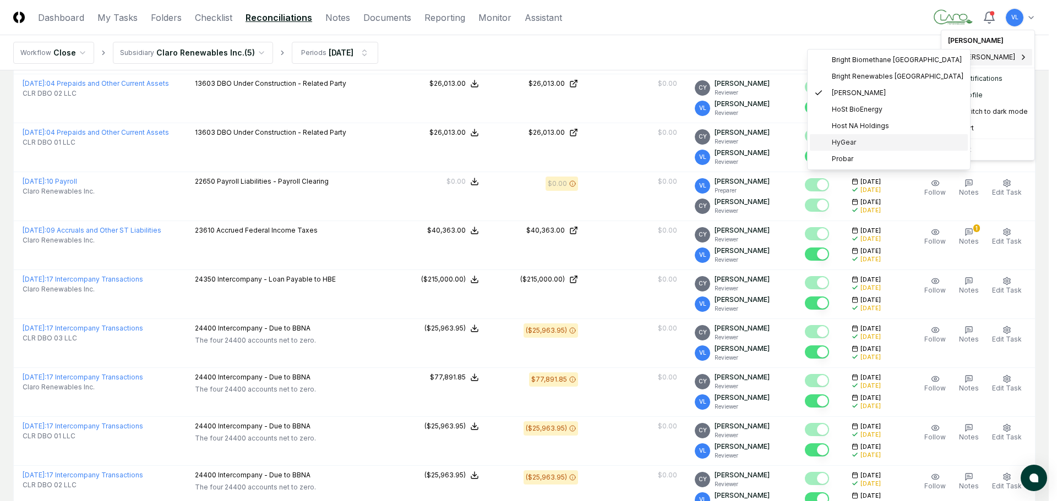
click at [839, 146] on span "HyGear" at bounding box center [843, 143] width 24 height 10
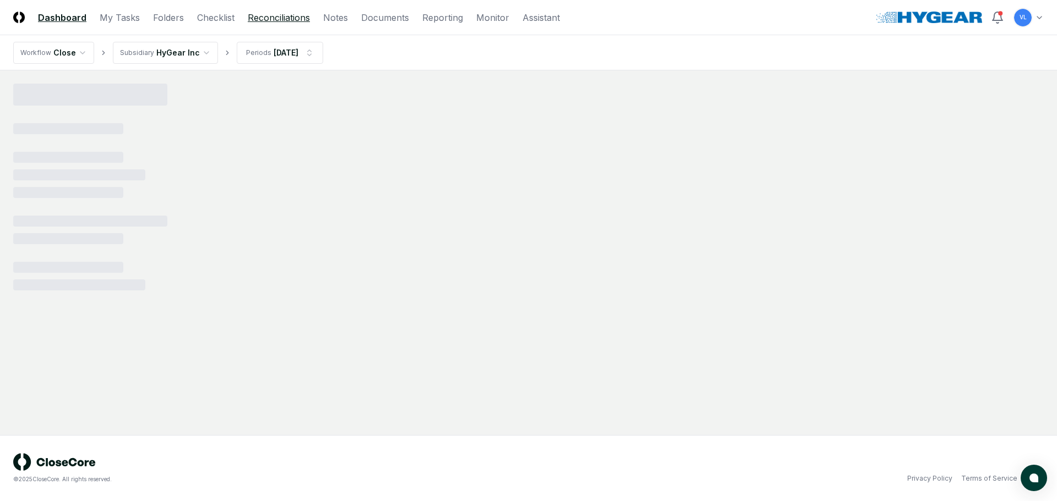
click at [258, 20] on link "Reconciliations" at bounding box center [279, 17] width 62 height 13
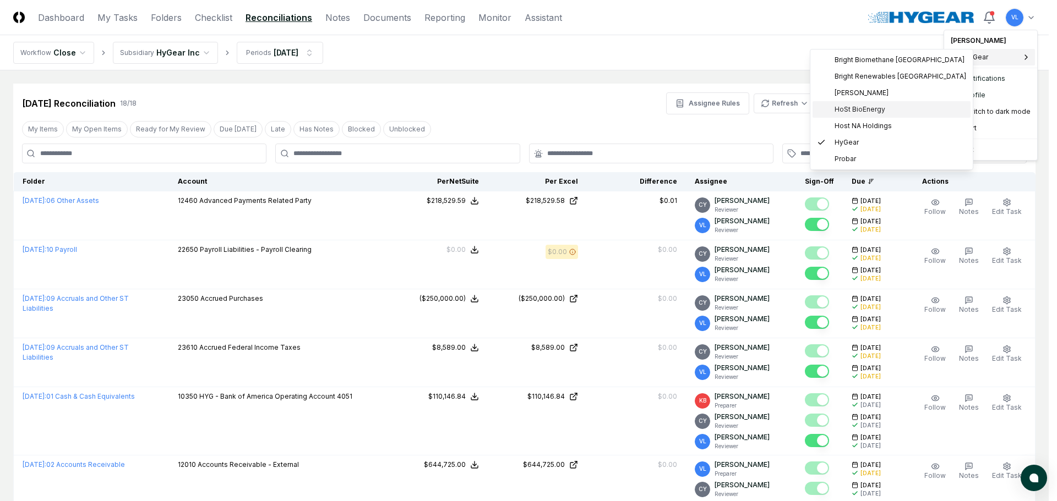
click at [840, 110] on span "HoSt BioEnergy" at bounding box center [859, 110] width 51 height 10
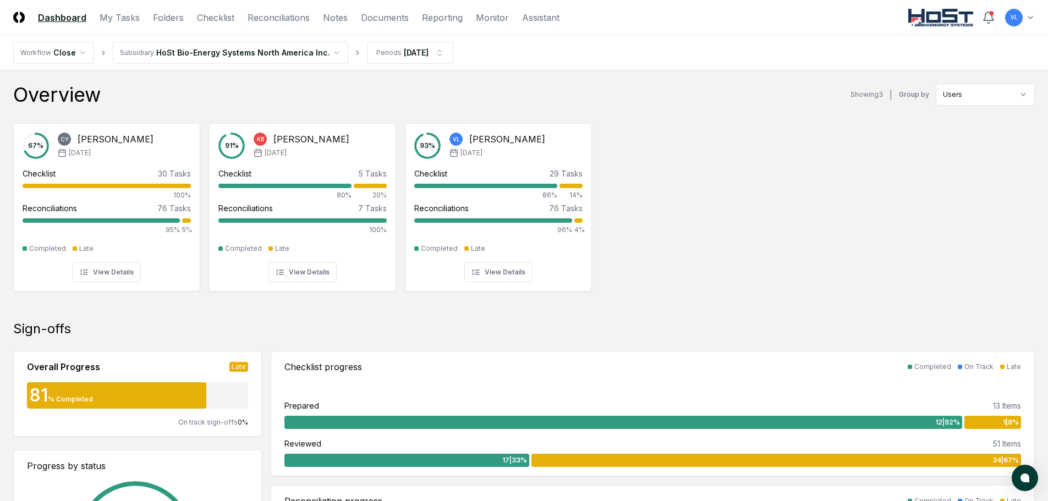
drag, startPoint x: 278, startPoint y: 21, endPoint x: 292, endPoint y: 25, distance: 14.3
click at [278, 21] on link "Reconciliations" at bounding box center [279, 17] width 62 height 13
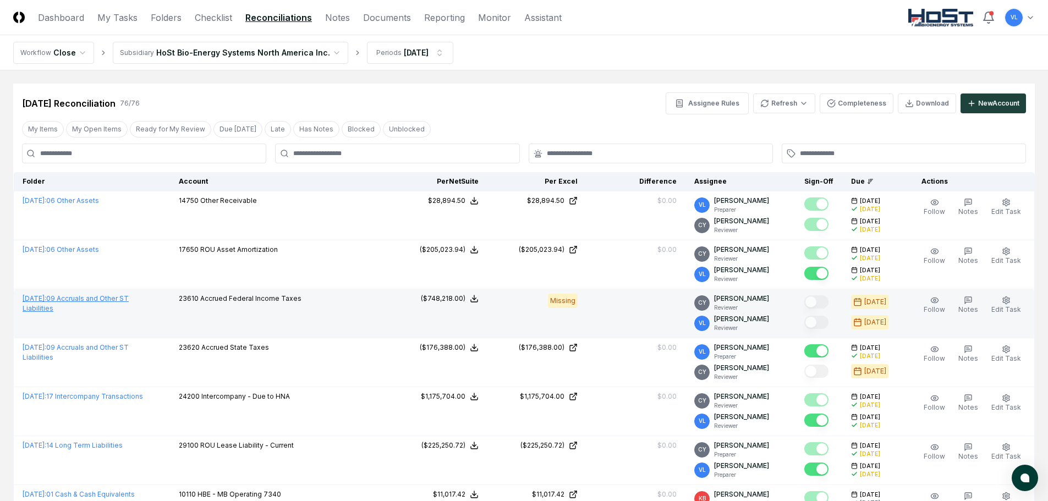
click at [129, 302] on link "[DATE] : 09 Accruals and Other ST Liabilities" at bounding box center [76, 303] width 106 height 18
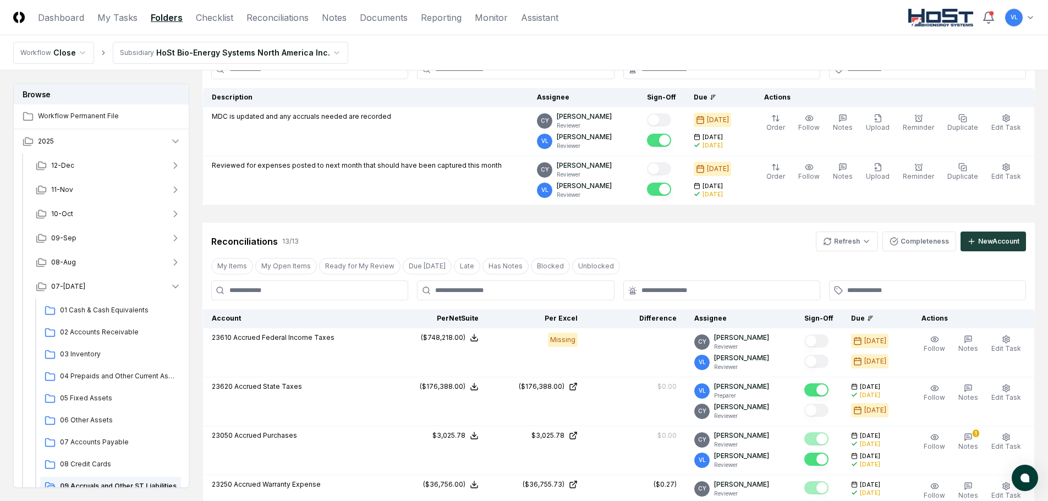
scroll to position [110, 0]
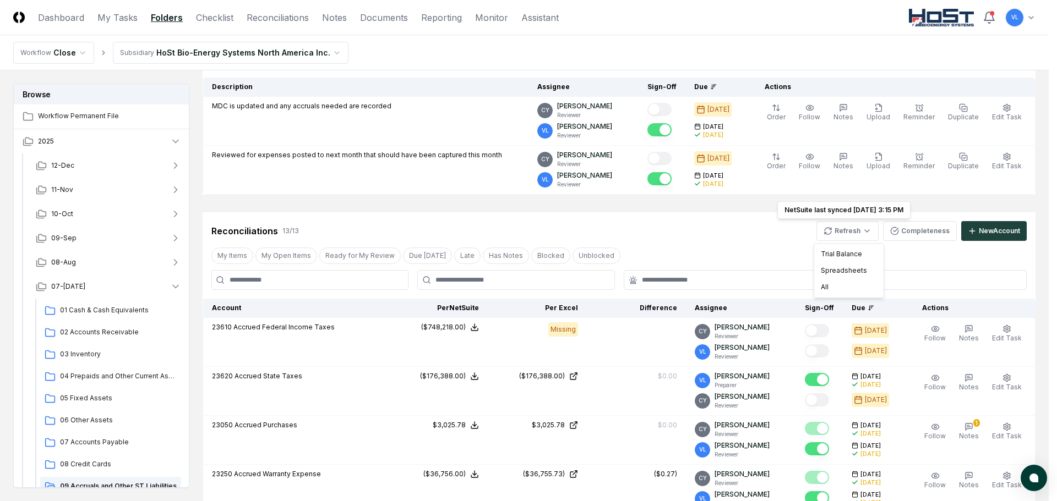
click at [834, 296] on div "Trial Balance Spreadsheets All" at bounding box center [848, 270] width 70 height 55
click at [829, 291] on div "All" at bounding box center [848, 287] width 65 height 17
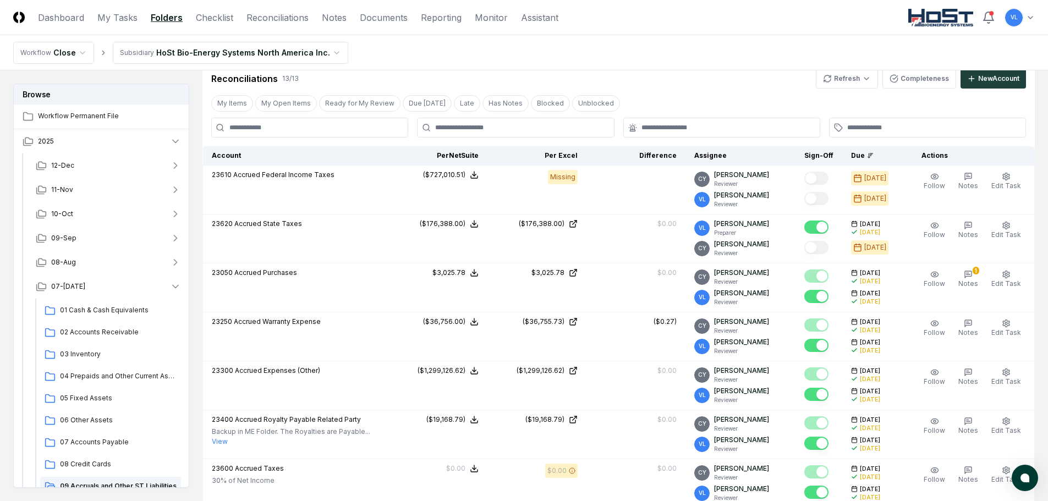
scroll to position [0, 0]
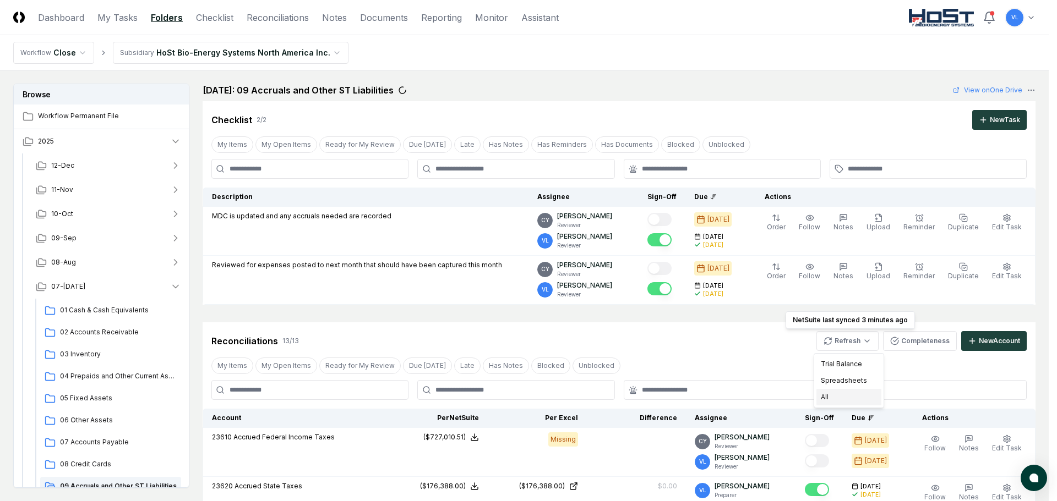
click at [835, 396] on div "All" at bounding box center [848, 397] width 65 height 17
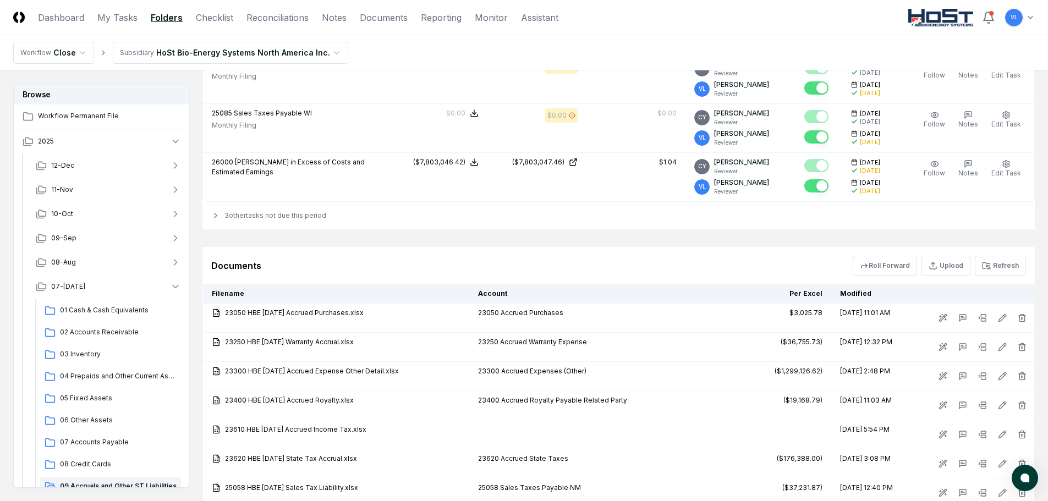
scroll to position [880, 0]
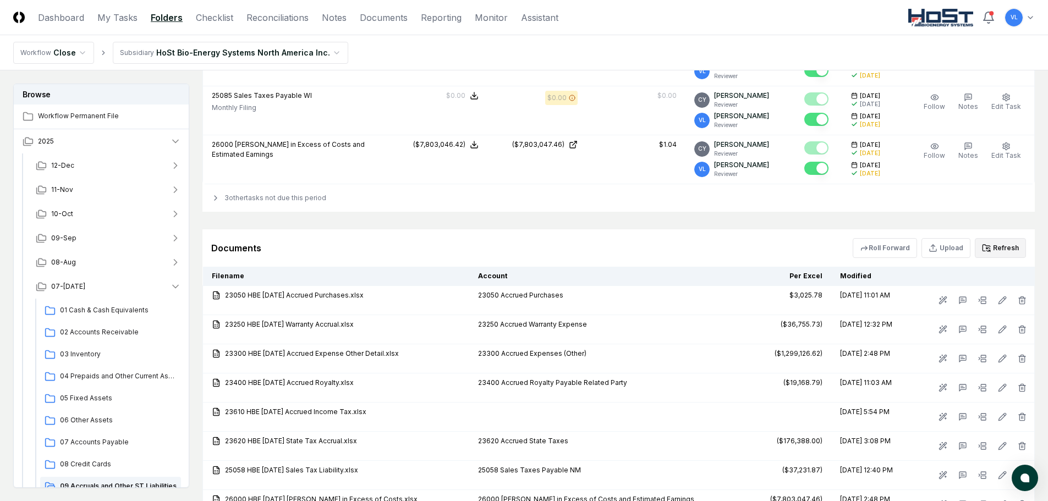
click at [1000, 249] on button "Refresh" at bounding box center [1000, 248] width 51 height 20
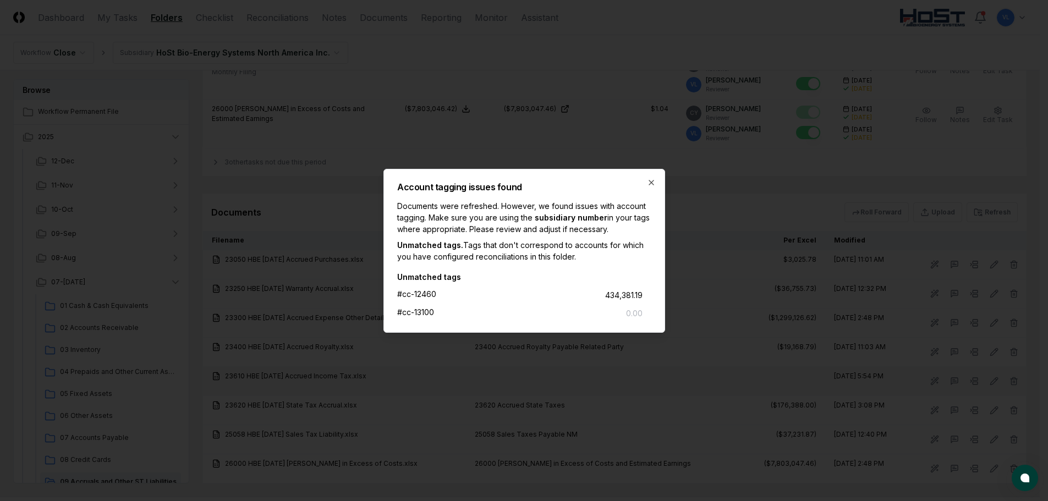
scroll to position [978, 0]
click at [657, 183] on icon "button" at bounding box center [655, 182] width 9 height 9
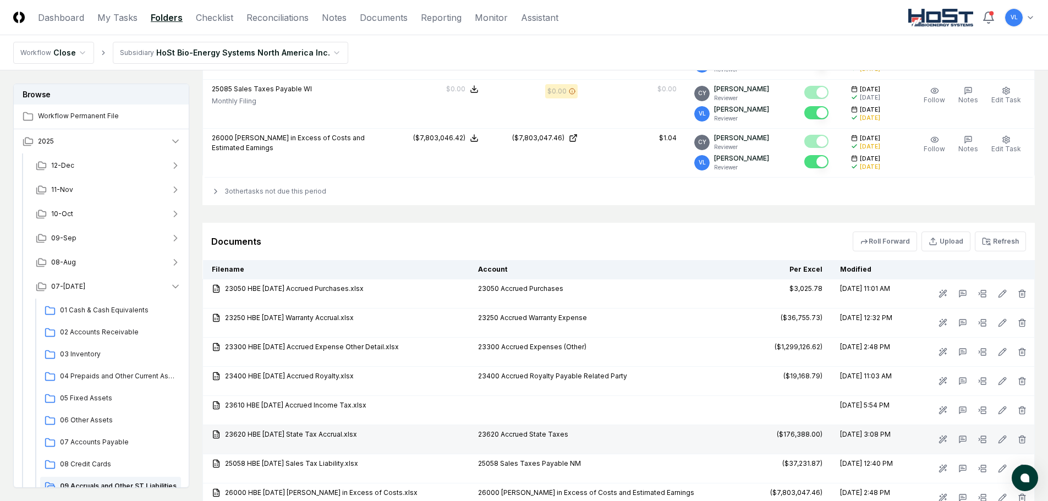
scroll to position [868, 0]
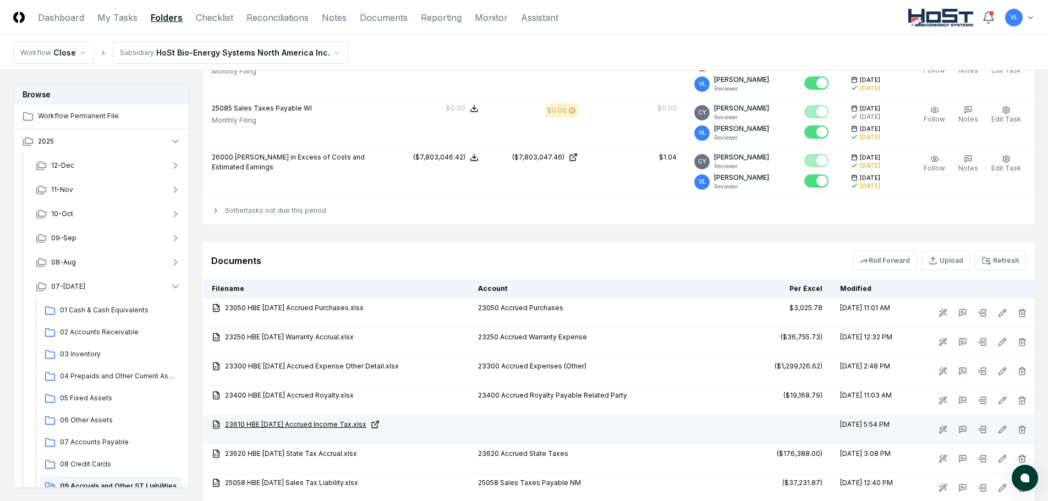
click at [347, 425] on link "23610 HBE 07-31-25 Accrued Income Tax.xlsx" at bounding box center [336, 425] width 249 height 10
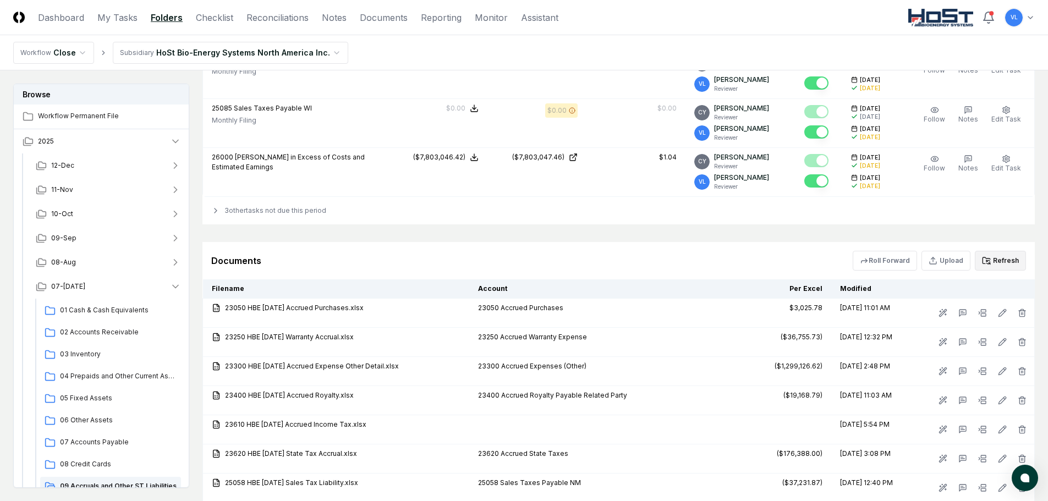
click at [998, 256] on button "Refresh" at bounding box center [1000, 261] width 51 height 20
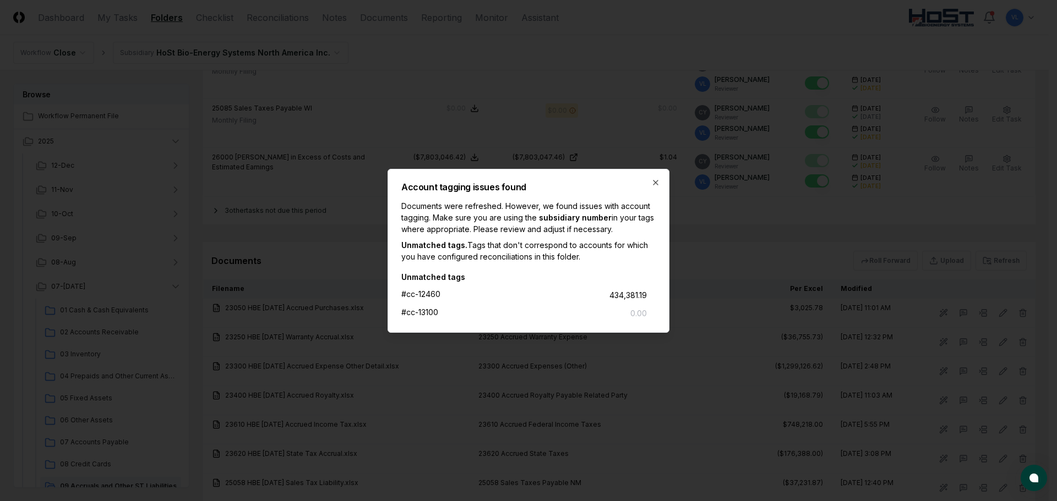
drag, startPoint x: 656, startPoint y: 184, endPoint x: 662, endPoint y: 220, distance: 36.8
click at [655, 183] on icon "button" at bounding box center [655, 182] width 9 height 9
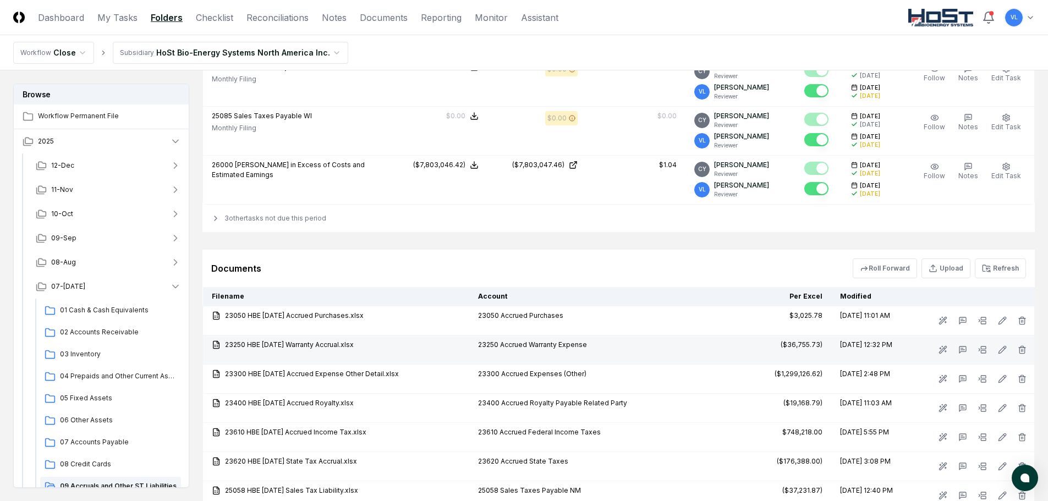
scroll to position [923, 0]
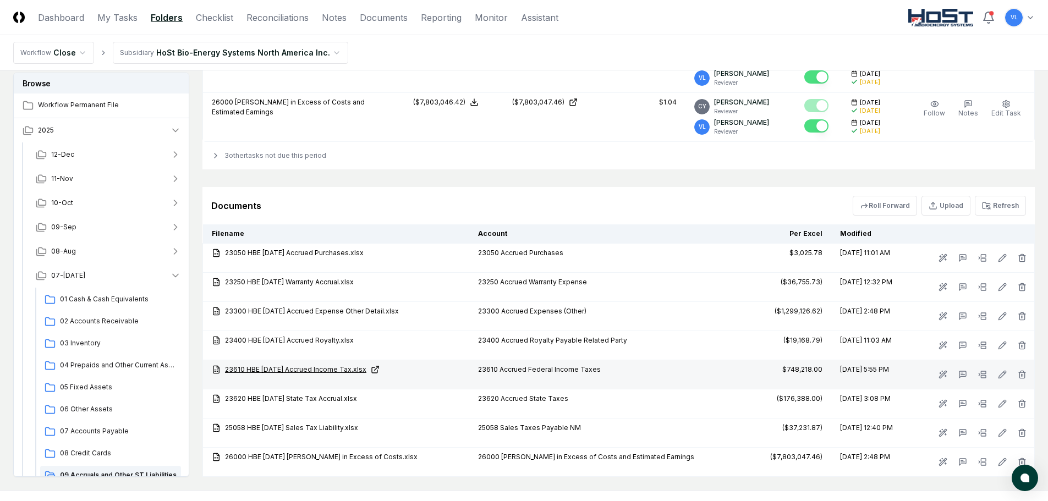
click at [351, 369] on link "23610 HBE 07-31-25 Accrued Income Tax.xlsx" at bounding box center [336, 370] width 249 height 10
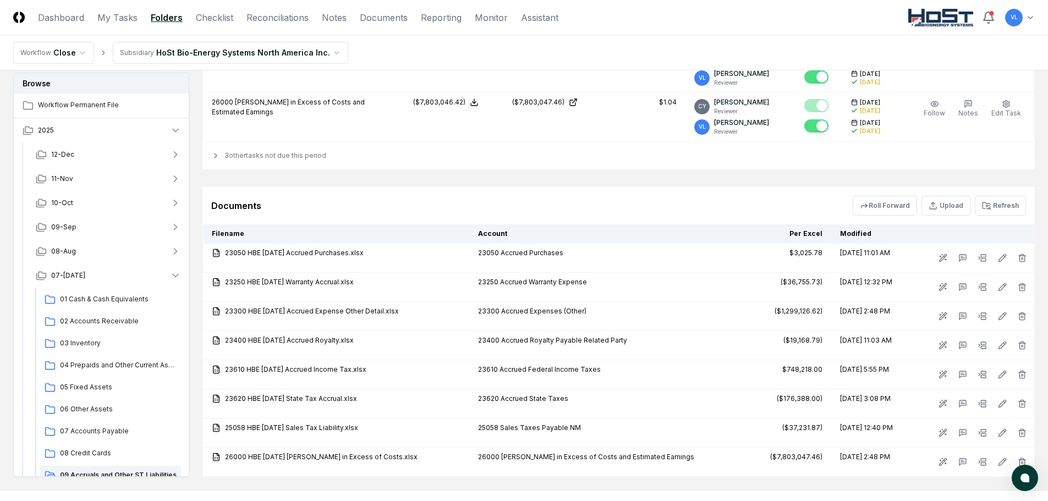
drag, startPoint x: 1000, startPoint y: 204, endPoint x: 994, endPoint y: 209, distance: 7.9
click at [1000, 204] on button "Refresh" at bounding box center [1000, 206] width 51 height 20
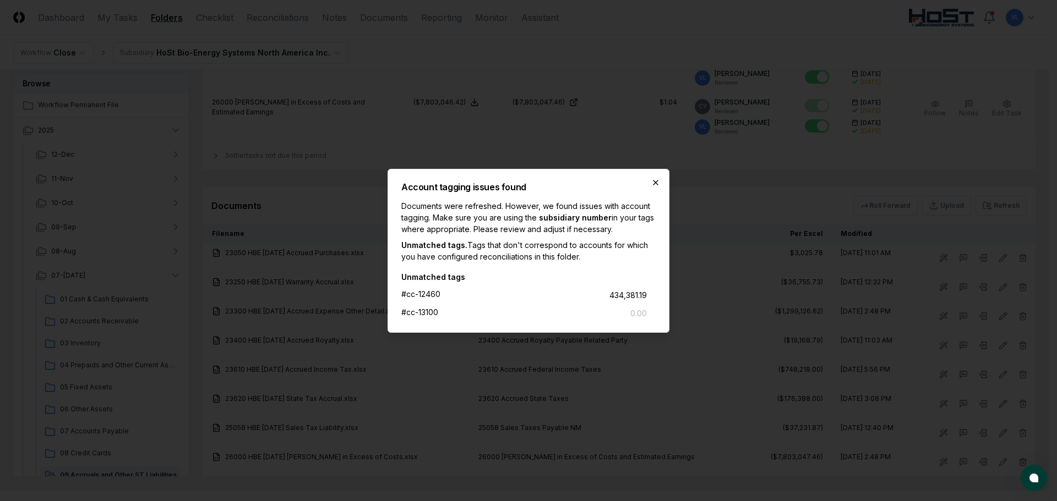
click at [654, 185] on icon "button" at bounding box center [655, 182] width 9 height 9
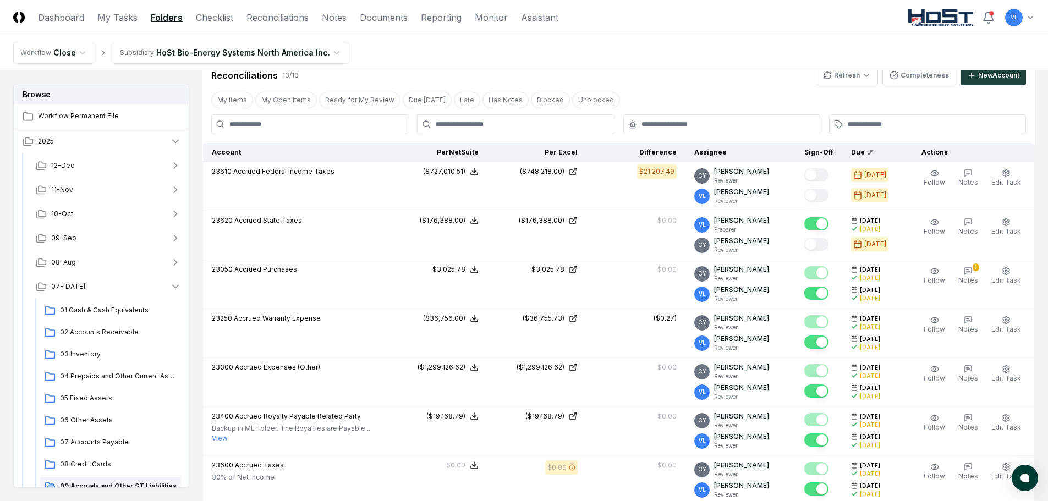
scroll to position [262, 0]
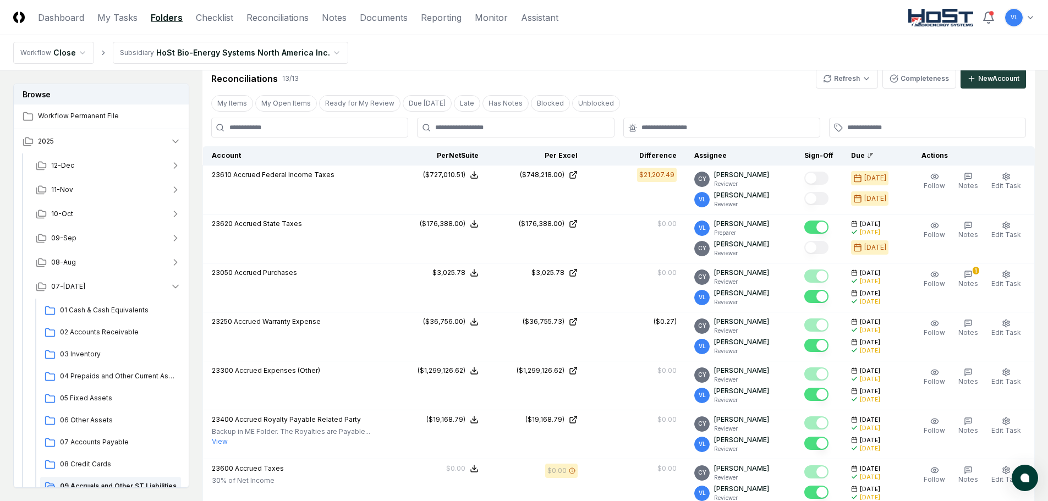
drag, startPoint x: 288, startPoint y: 24, endPoint x: 346, endPoint y: 39, distance: 59.8
click at [288, 24] on link "Reconciliations" at bounding box center [278, 17] width 62 height 13
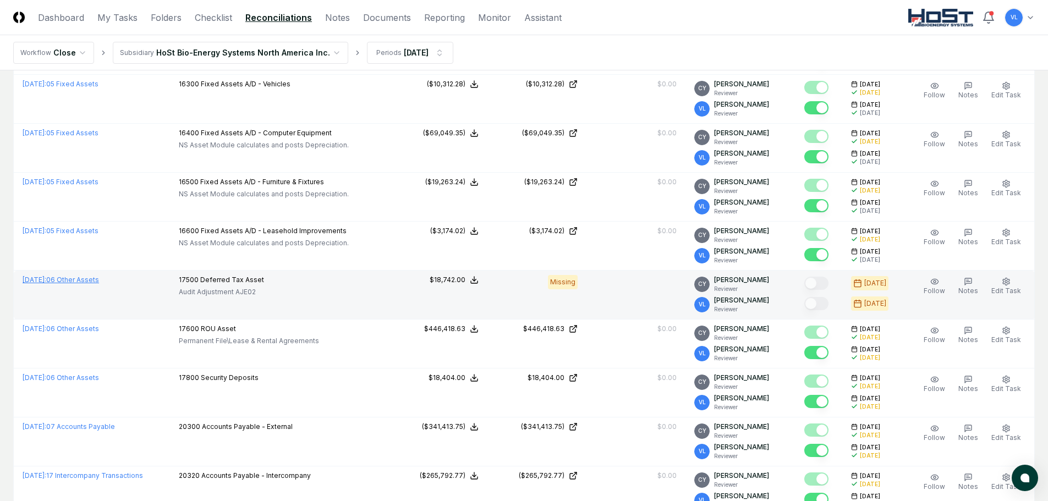
scroll to position [2159, 0]
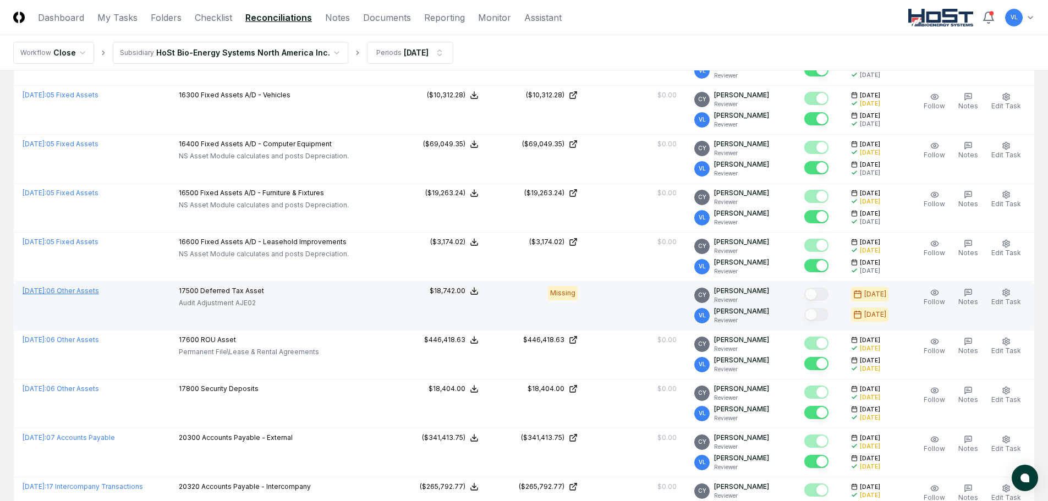
click at [83, 287] on link "[DATE] : 06 Other Assets" at bounding box center [61, 291] width 76 height 8
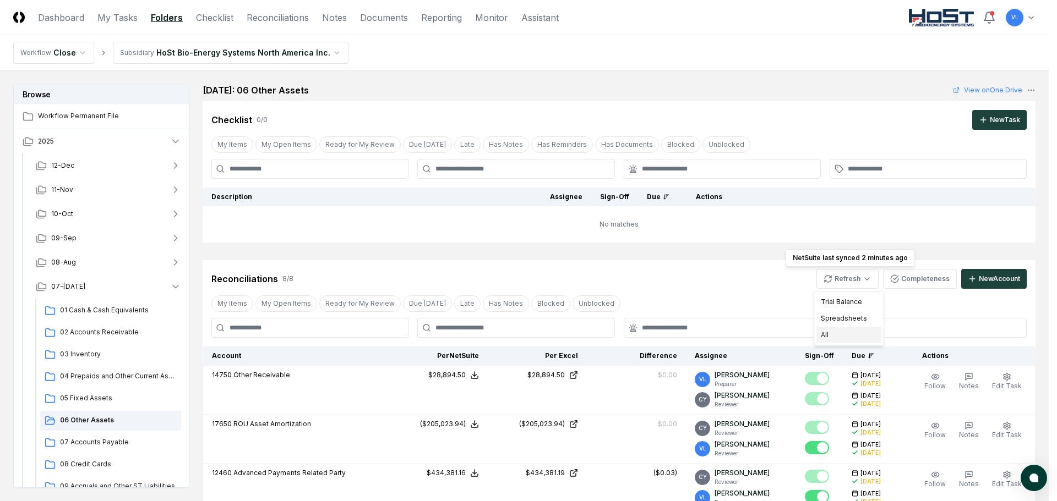
click at [837, 336] on div "All" at bounding box center [848, 335] width 65 height 17
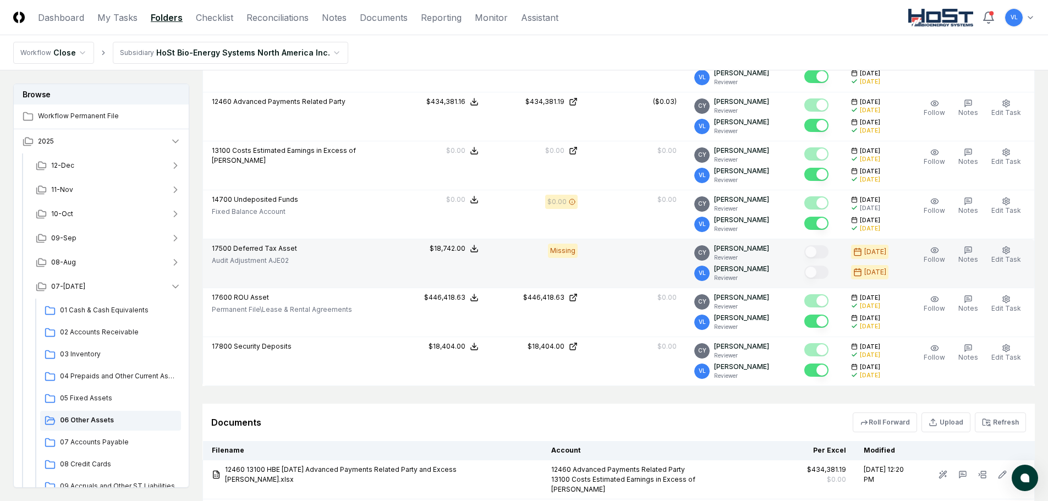
scroll to position [391, 0]
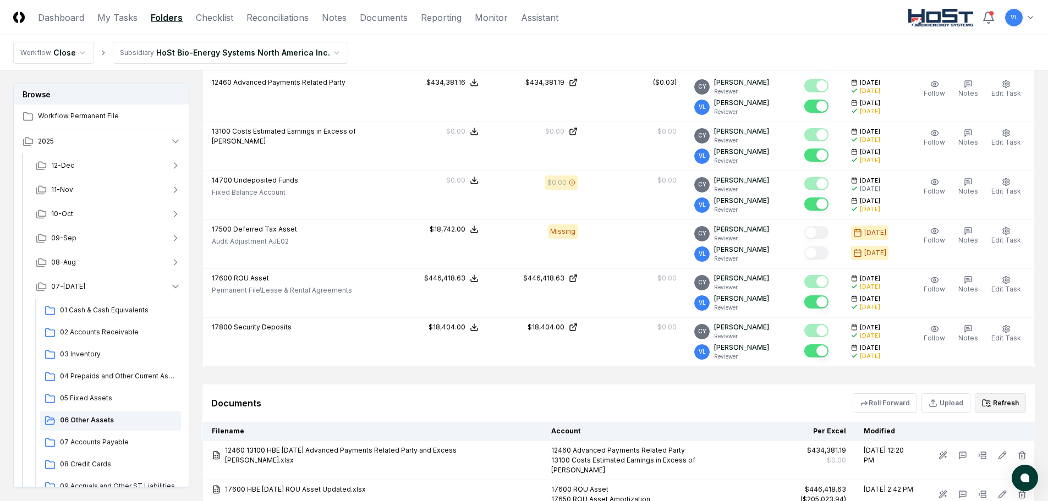
click at [1005, 399] on button "Refresh" at bounding box center [1000, 403] width 51 height 20
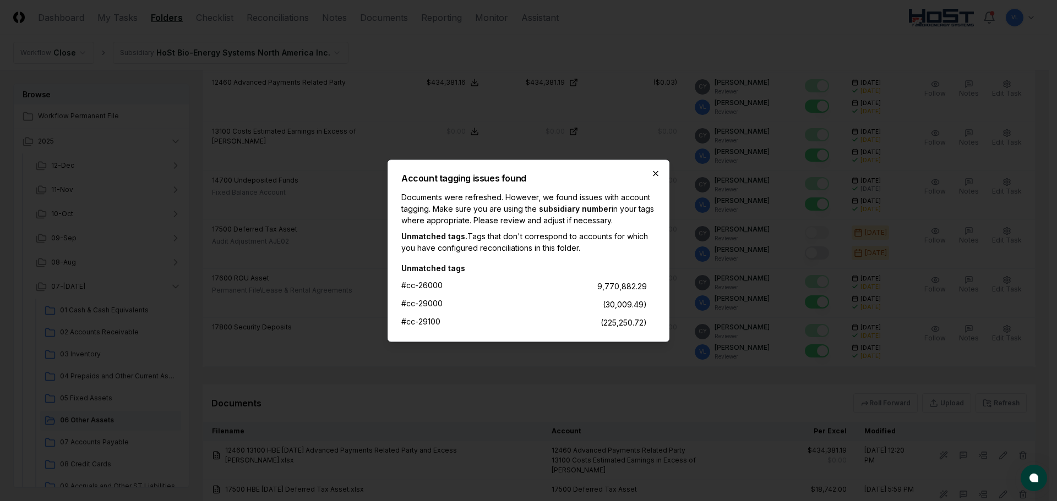
click at [651, 170] on icon "button" at bounding box center [655, 173] width 9 height 9
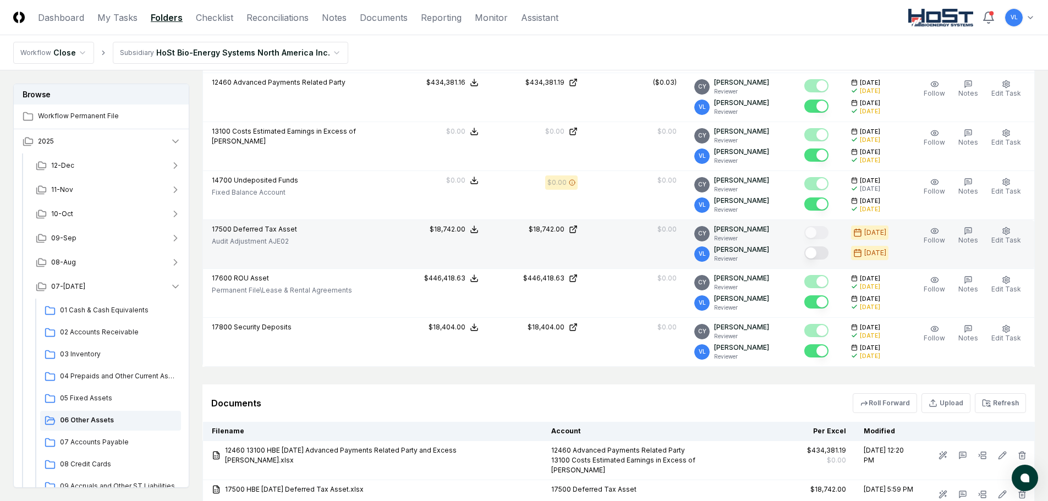
click at [817, 254] on button "Mark complete" at bounding box center [816, 253] width 24 height 13
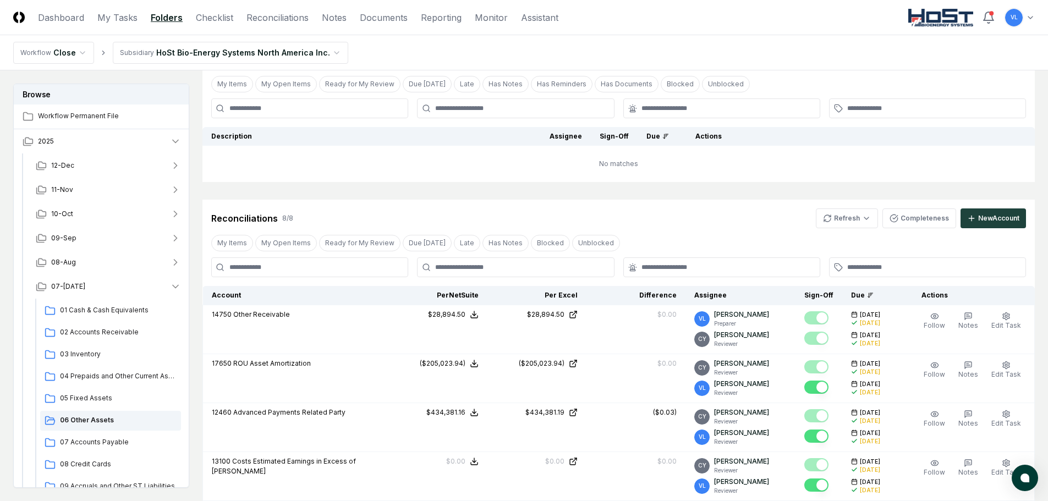
scroll to position [0, 0]
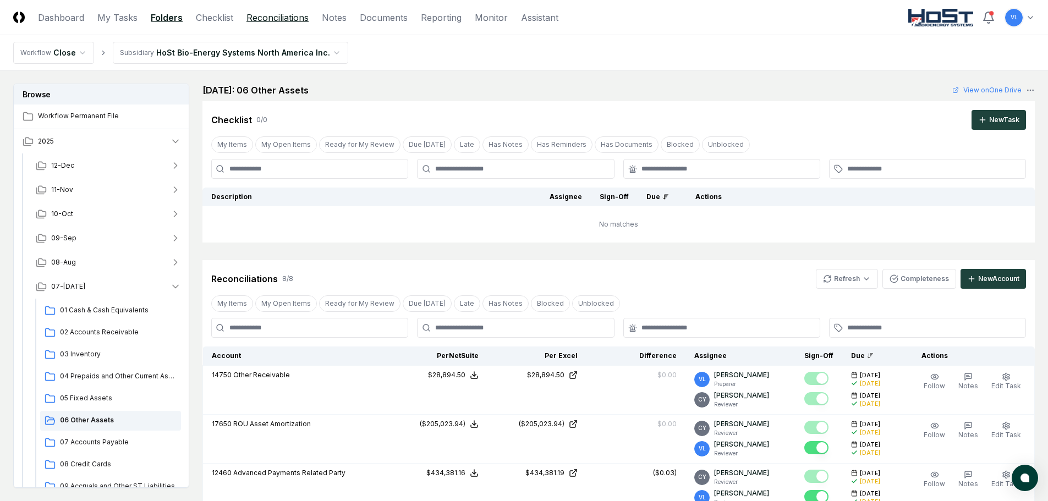
click at [281, 19] on link "Reconciliations" at bounding box center [278, 17] width 62 height 13
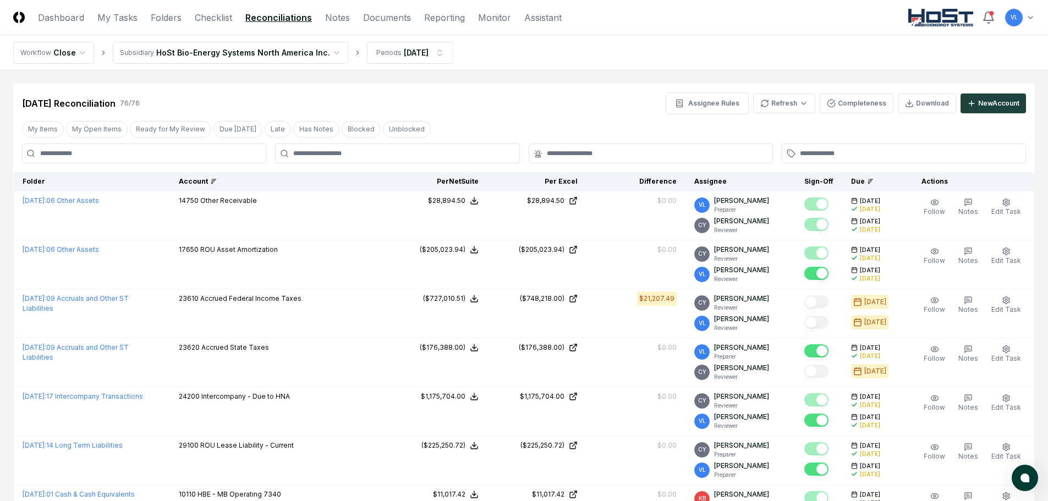
click at [227, 182] on div "Account" at bounding box center [279, 182] width 201 height 10
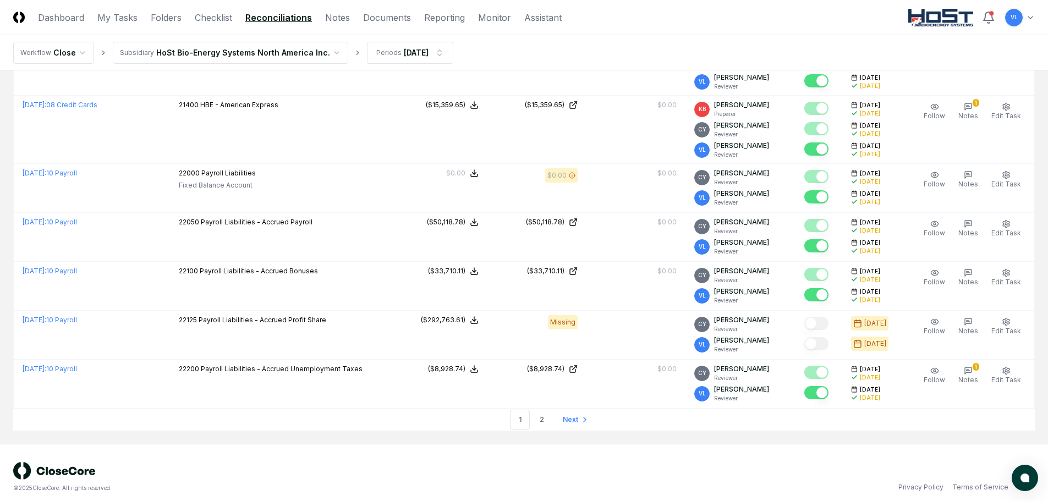
scroll to position [2379, 0]
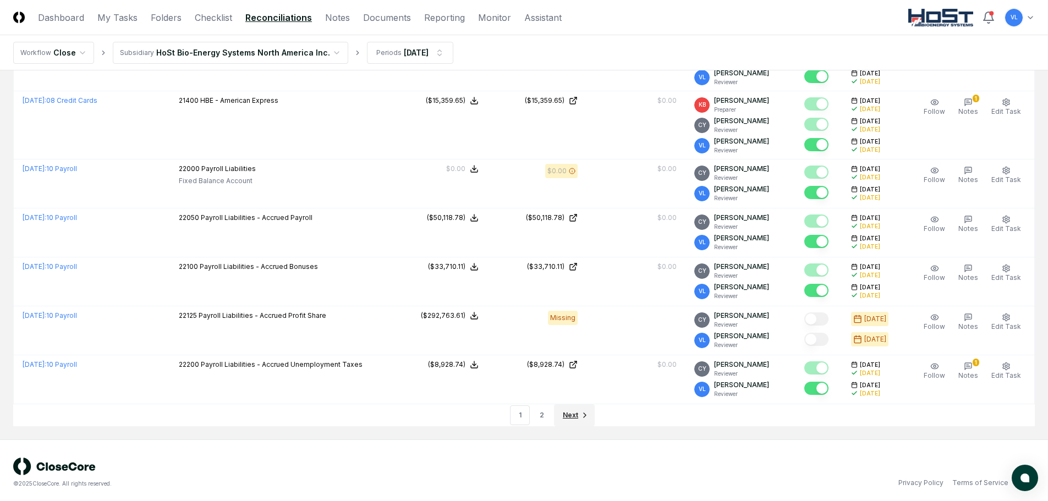
click at [573, 413] on span "Next" at bounding box center [570, 416] width 15 height 10
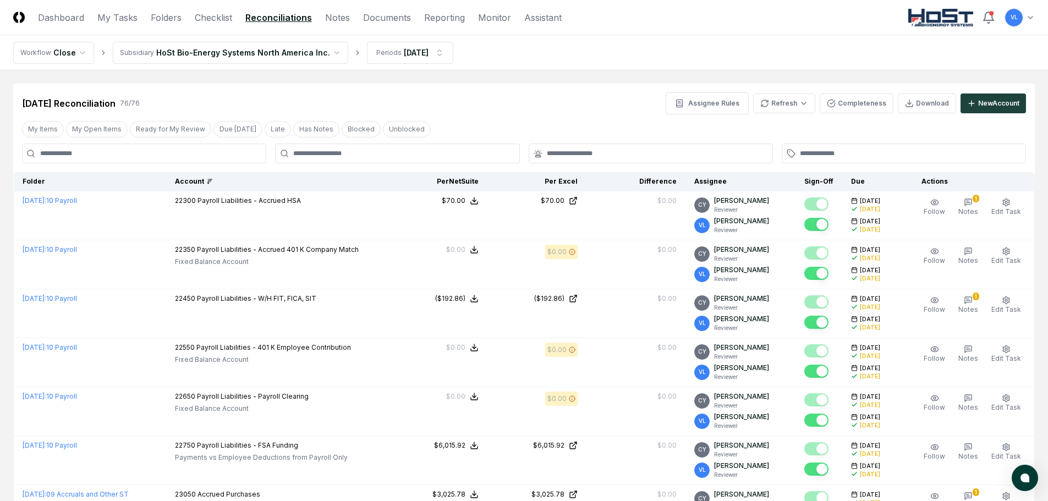
drag, startPoint x: 176, startPoint y: 17, endPoint x: 227, endPoint y: 84, distance: 84.4
click at [176, 17] on link "Folders" at bounding box center [166, 17] width 31 height 13
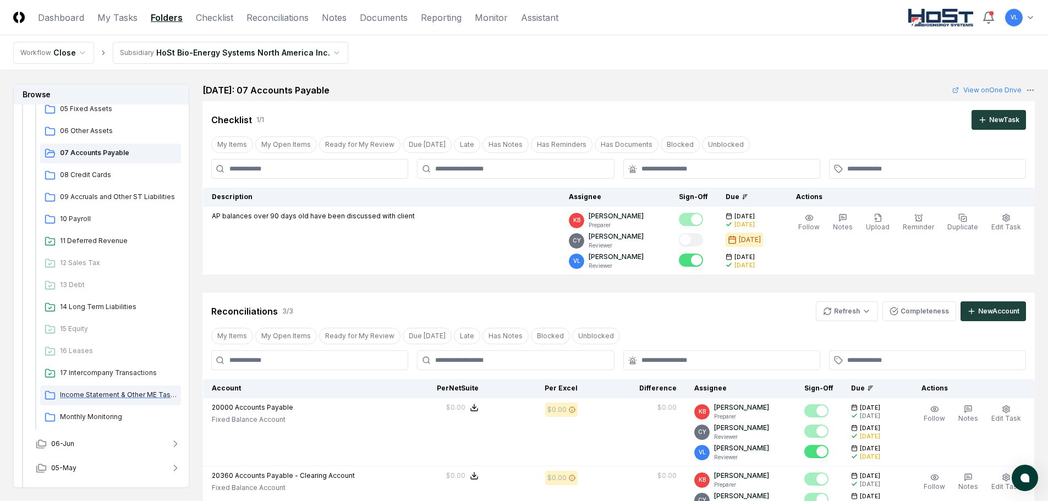
scroll to position [330, 0]
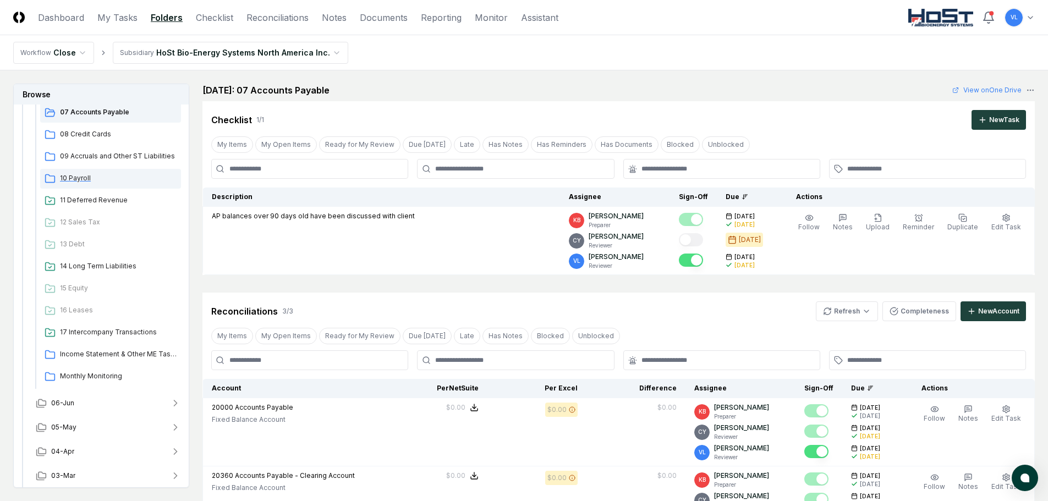
click at [87, 177] on span "10 Payroll" at bounding box center [118, 178] width 117 height 10
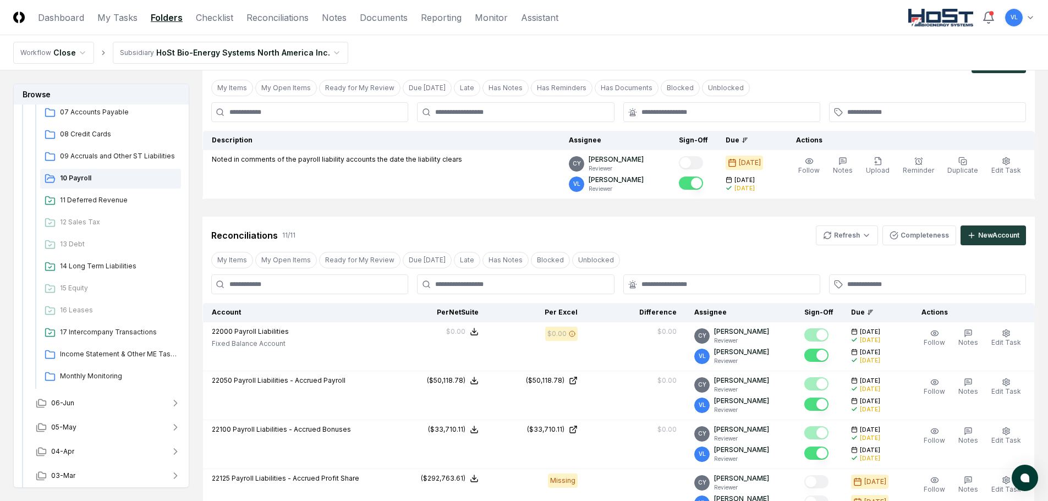
scroll to position [55, 0]
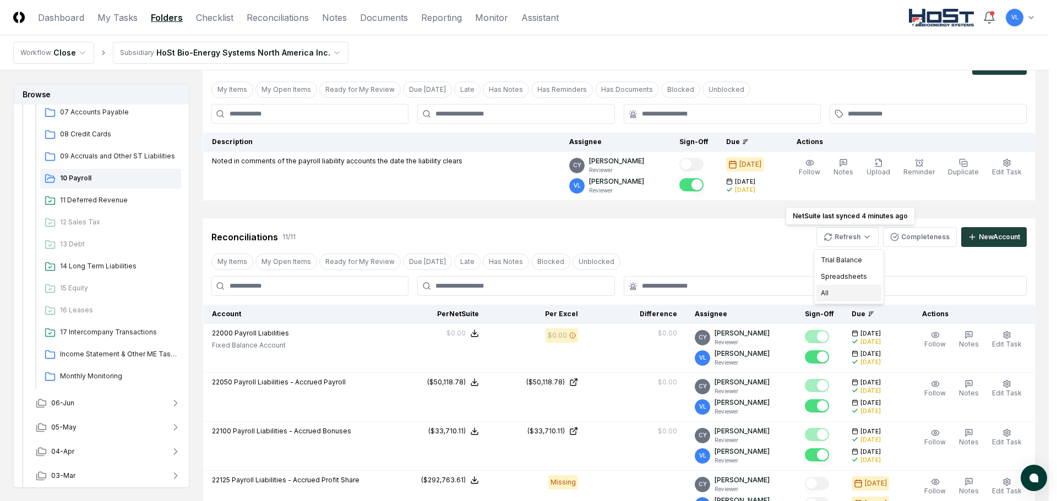
click at [853, 298] on div "All" at bounding box center [848, 293] width 65 height 17
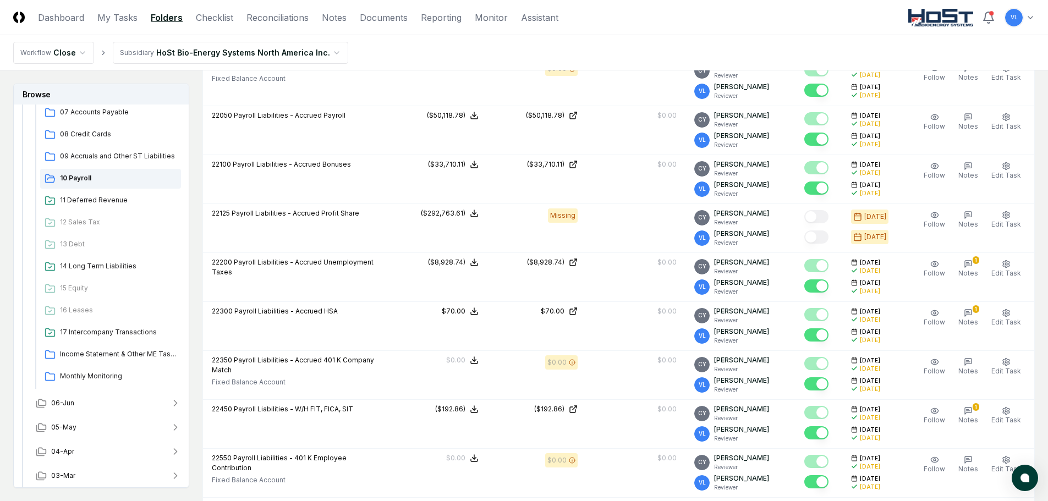
scroll to position [330, 0]
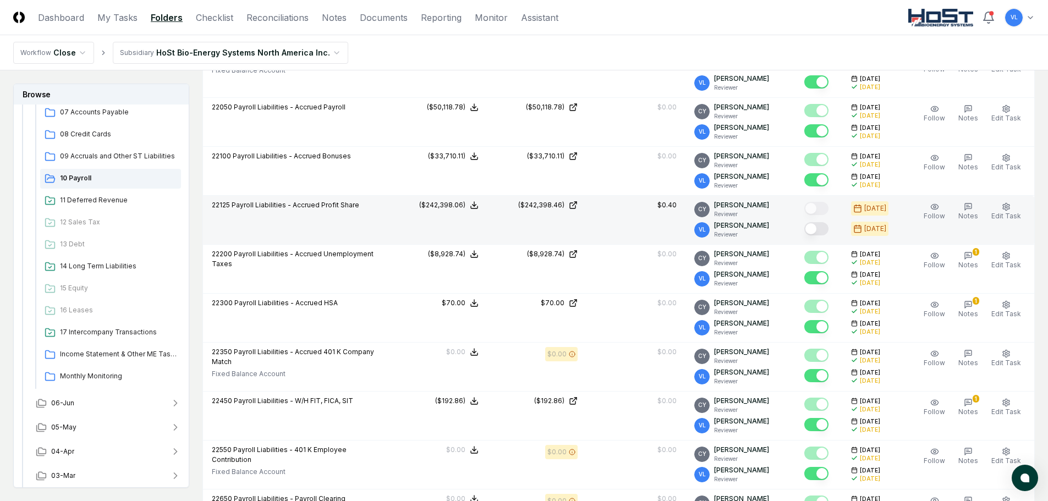
click at [818, 227] on button "Mark complete" at bounding box center [816, 228] width 24 height 13
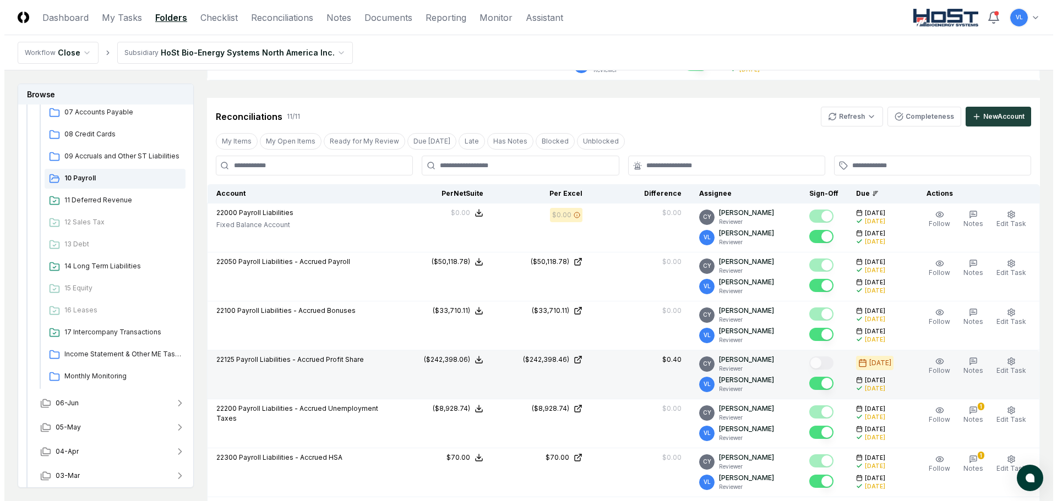
scroll to position [55, 0]
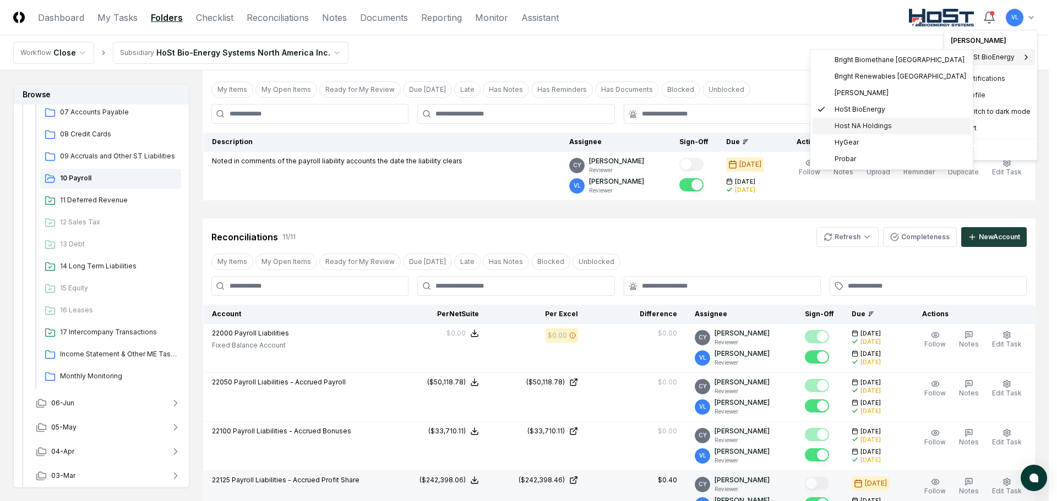
click at [864, 129] on span "Host NA Holdings" at bounding box center [862, 126] width 57 height 10
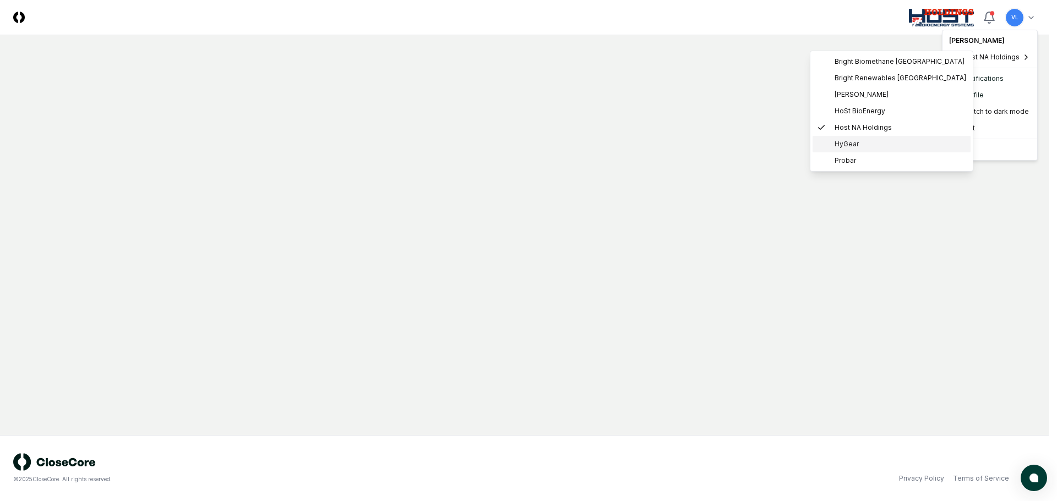
scroll to position [0, 0]
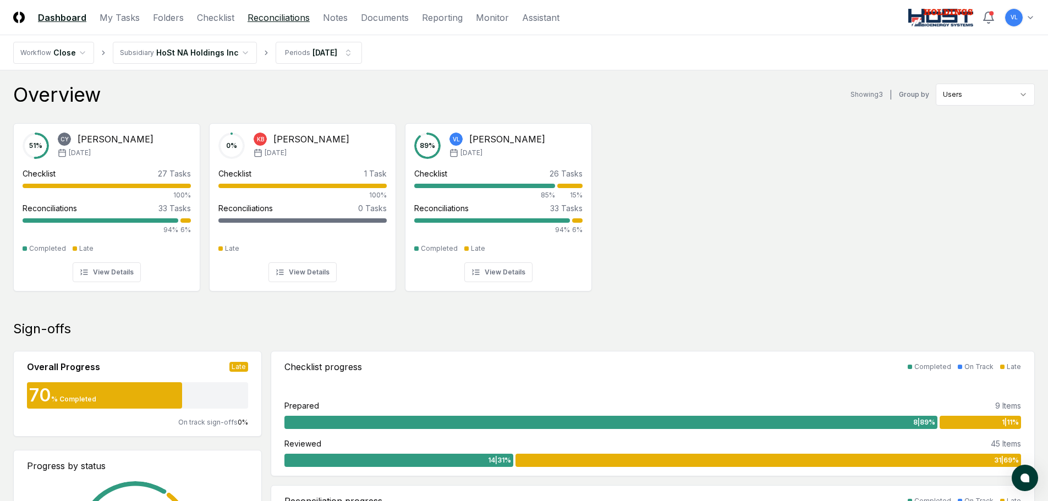
click at [250, 15] on link "Reconciliations" at bounding box center [279, 17] width 62 height 13
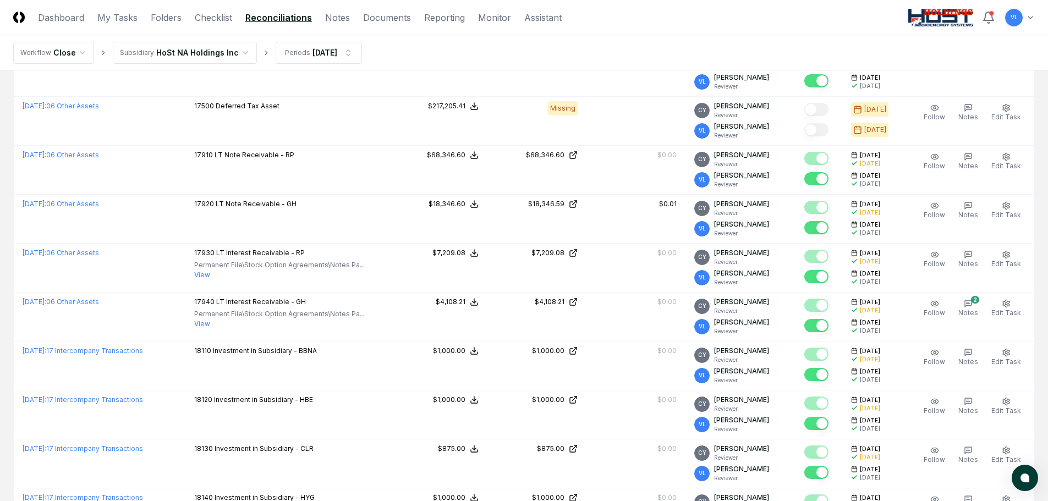
scroll to position [725, 0]
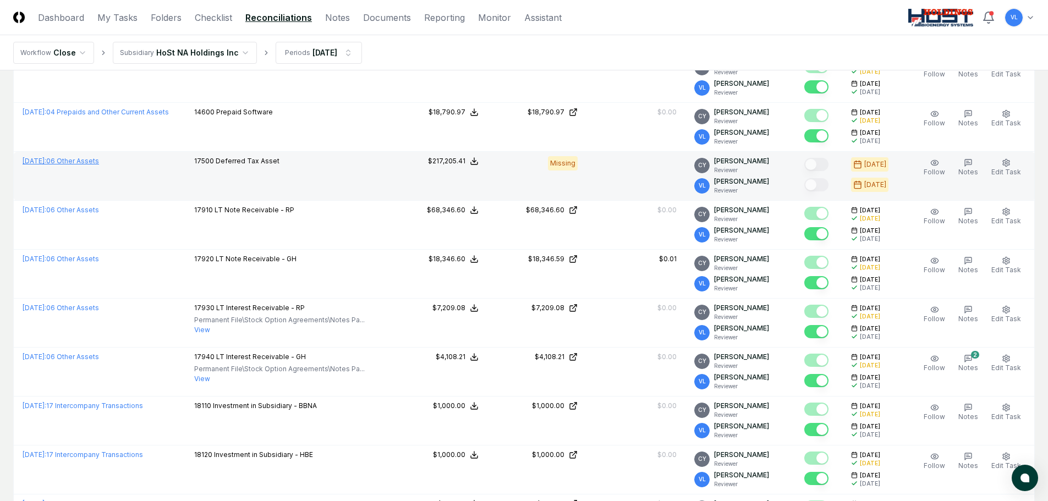
click at [90, 161] on link "[DATE] : 06 Other Assets" at bounding box center [61, 161] width 76 height 8
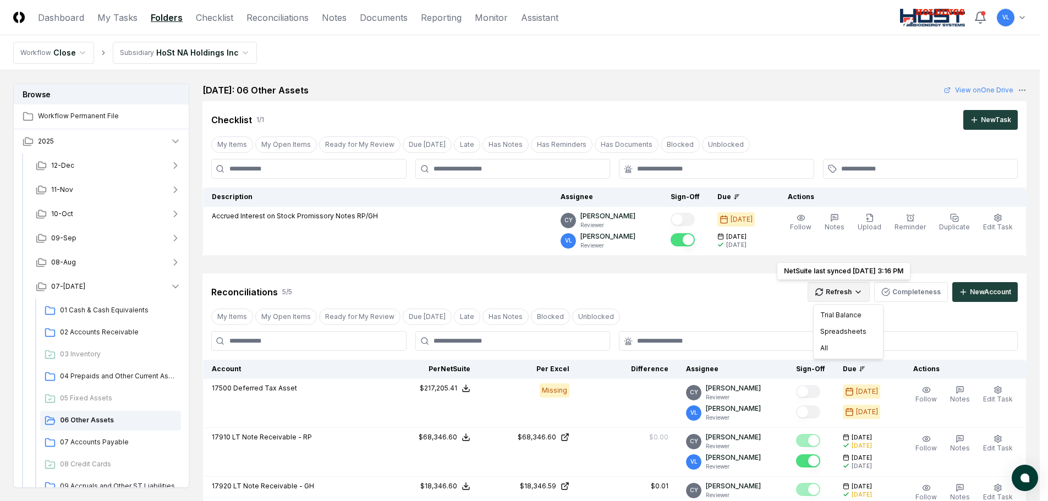
click at [841, 289] on html "CloseCore Dashboard My Tasks Folders Checklist Reconciliations Notes Documents …" at bounding box center [524, 422] width 1048 height 845
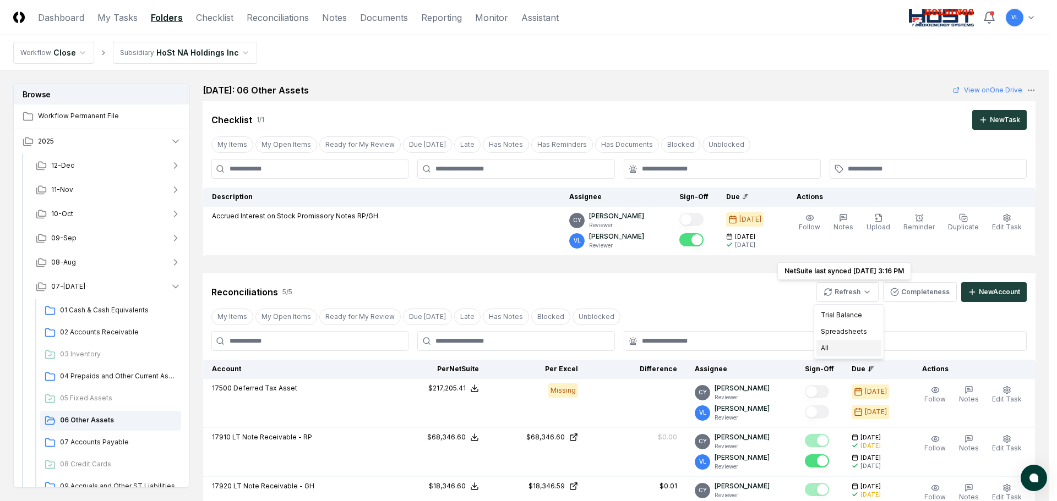
click at [836, 344] on div "All" at bounding box center [848, 348] width 65 height 17
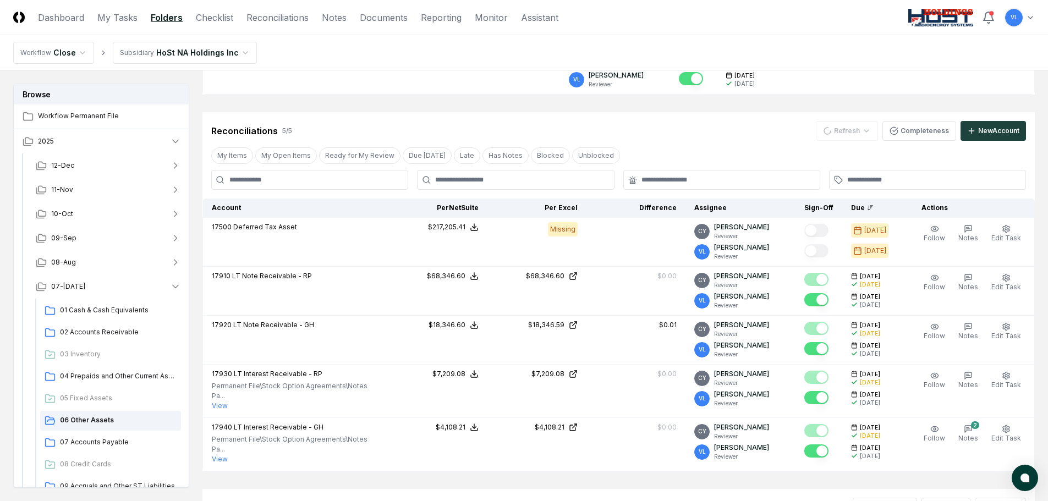
scroll to position [165, 0]
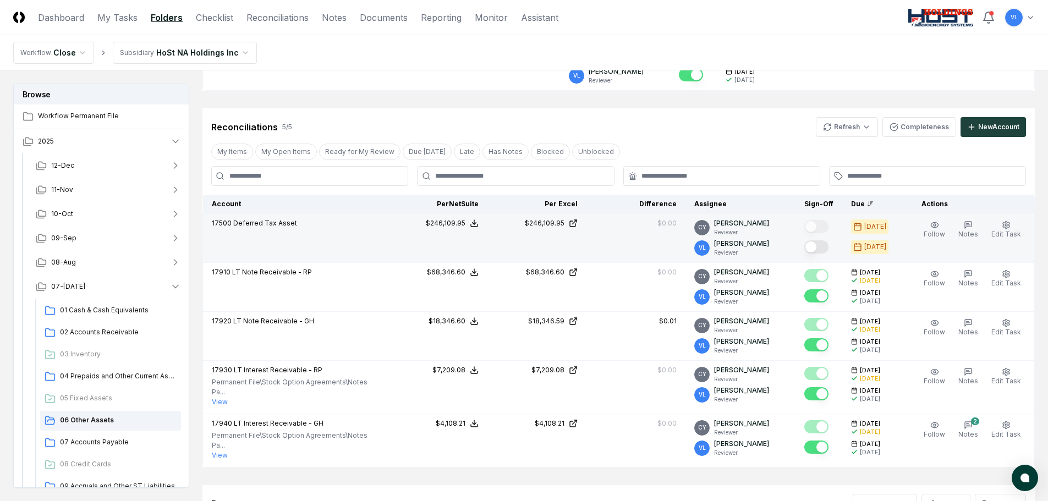
click at [821, 245] on button "Mark complete" at bounding box center [816, 246] width 24 height 13
drag, startPoint x: 273, startPoint y: 19, endPoint x: 324, endPoint y: 69, distance: 71.2
click at [273, 19] on link "Reconciliations" at bounding box center [278, 17] width 62 height 13
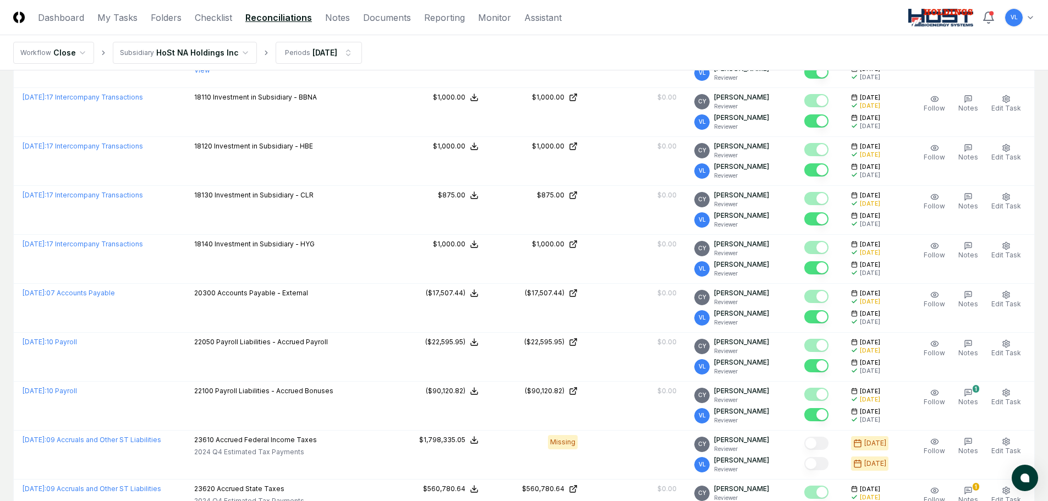
scroll to position [1156, 0]
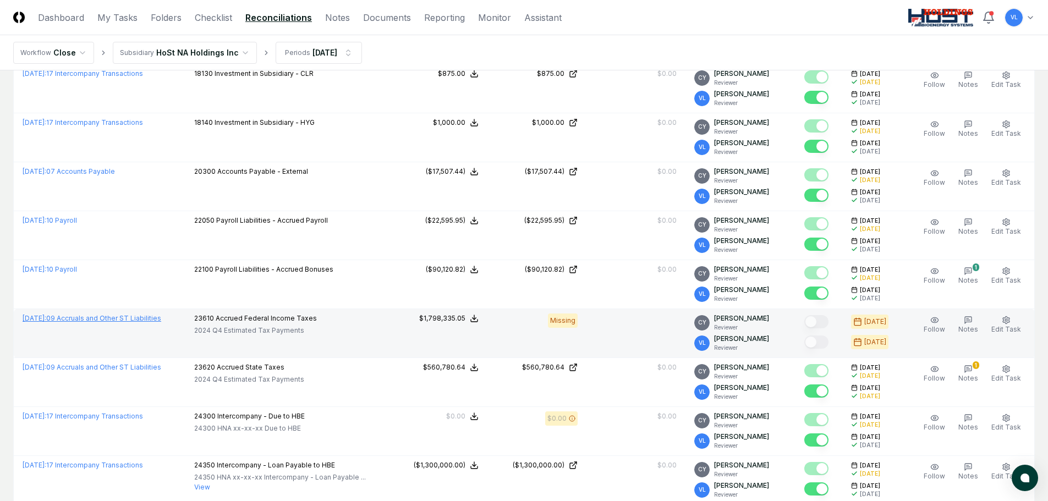
click at [96, 319] on link "[DATE] : 09 Accruals and Other ST Liabilities" at bounding box center [92, 318] width 139 height 8
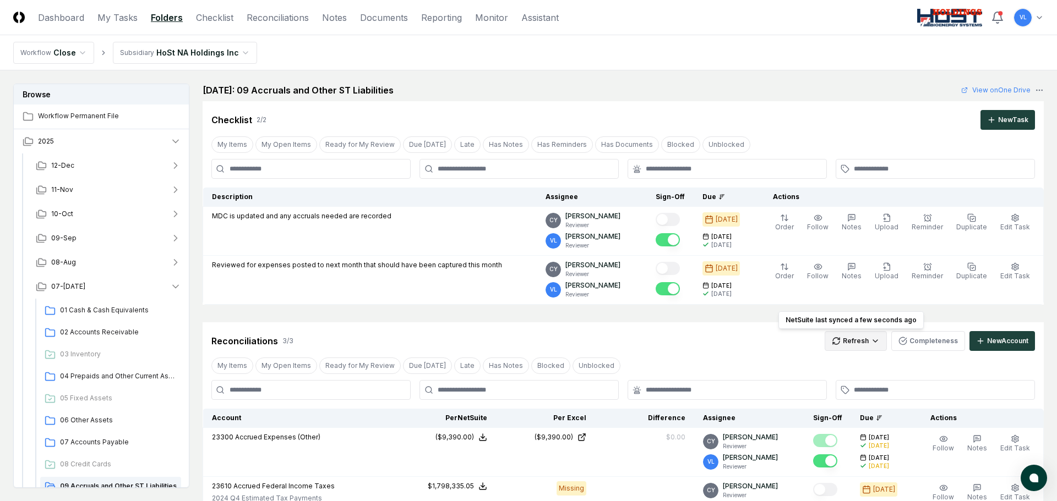
click at [842, 342] on html "CloseCore Dashboard My Tasks Folders Checklist Reconciliations Notes Documents …" at bounding box center [528, 393] width 1057 height 787
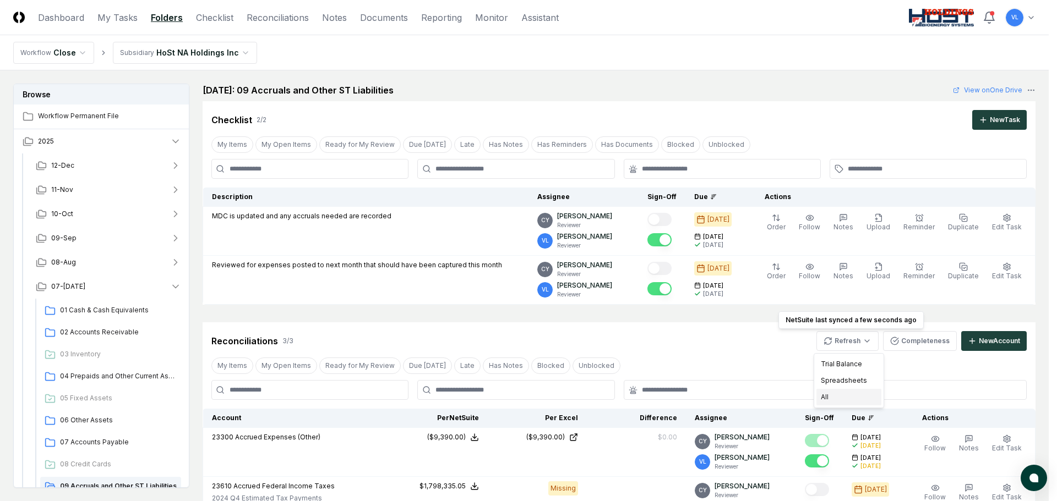
click at [836, 395] on div "All" at bounding box center [848, 397] width 65 height 17
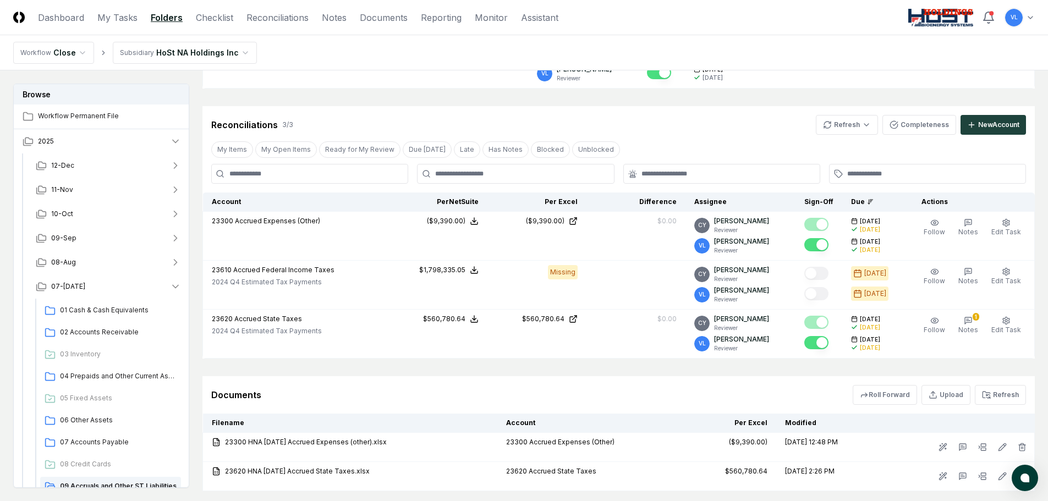
scroll to position [110, 0]
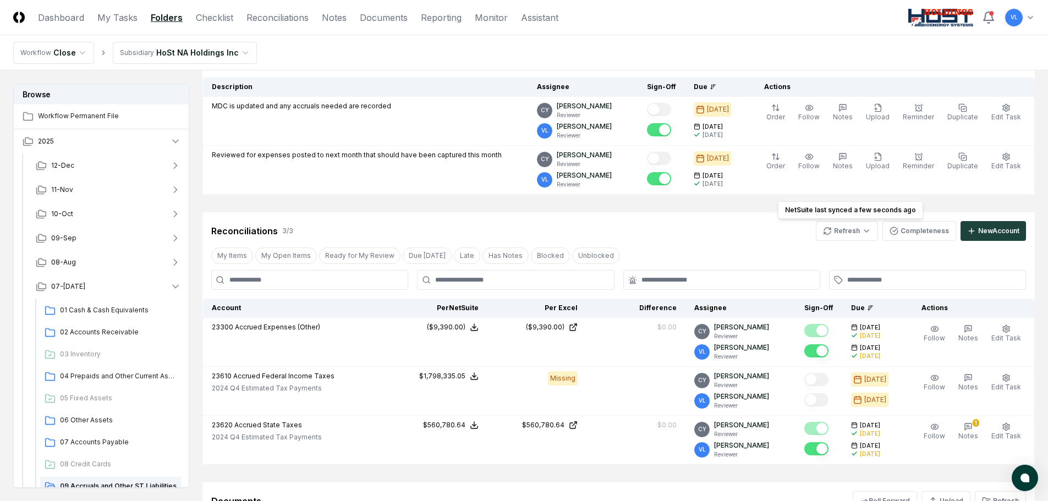
click at [853, 232] on html "CloseCore Dashboard My Tasks Folders Checklist Reconciliations Notes Documents …" at bounding box center [524, 283] width 1048 height 787
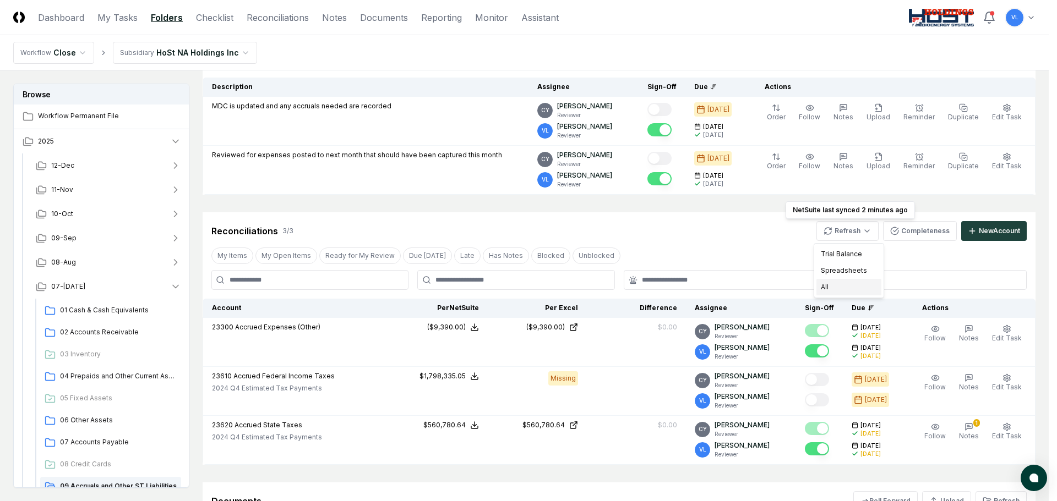
click at [850, 284] on div "All" at bounding box center [848, 287] width 65 height 17
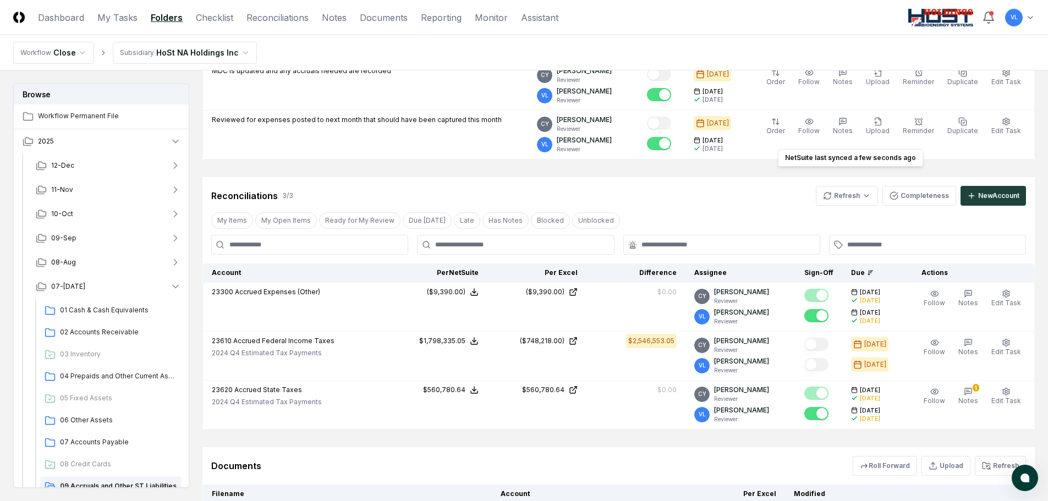
scroll to position [165, 0]
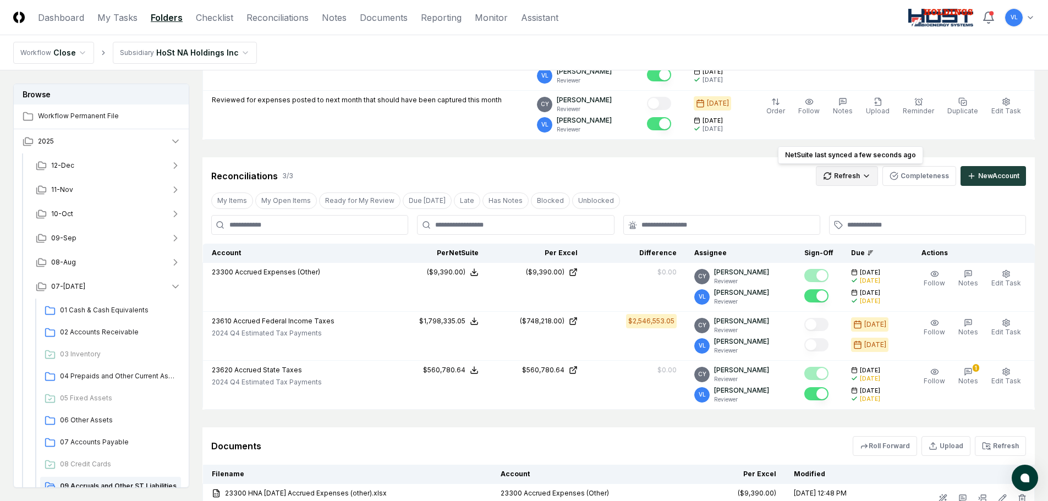
click at [846, 179] on html "CloseCore Dashboard My Tasks Folders Checklist Reconciliations Notes Documents …" at bounding box center [524, 243] width 1048 height 816
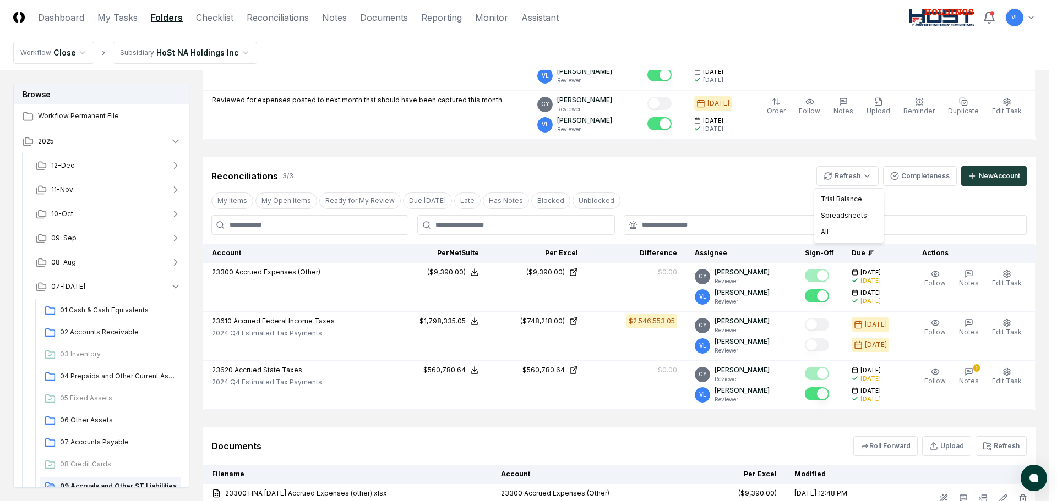
click at [606, 423] on html "CloseCore Dashboard My Tasks Folders Checklist Reconciliations Notes Documents …" at bounding box center [528, 243] width 1057 height 816
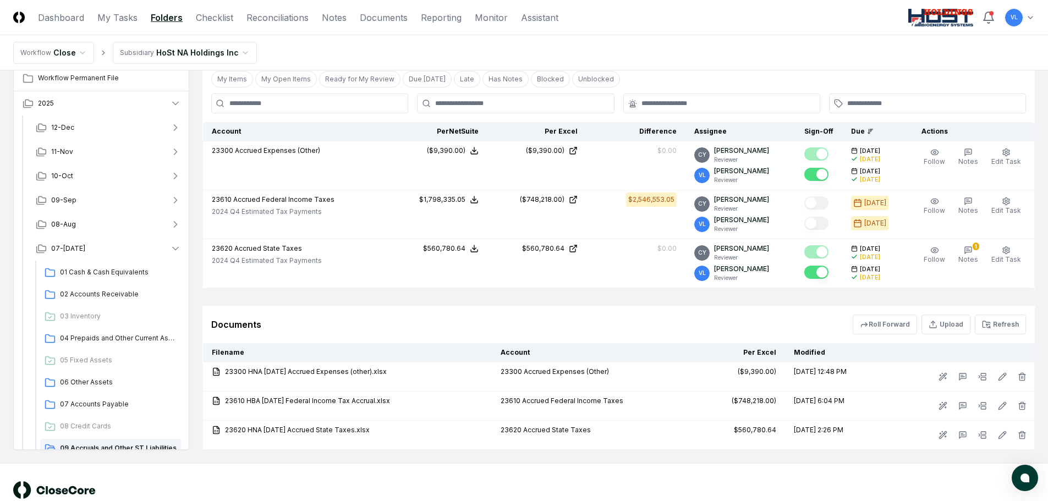
scroll to position [315, 0]
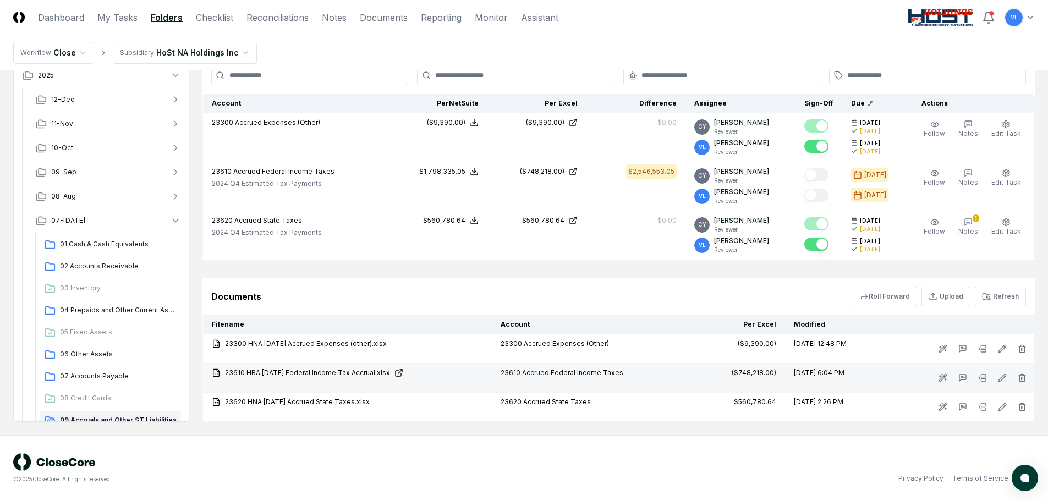
click at [366, 374] on link "23610 HBA [DATE] Federal Income Tax Accrual.xlsx" at bounding box center [347, 373] width 271 height 10
click at [986, 299] on icon at bounding box center [986, 296] width 9 height 9
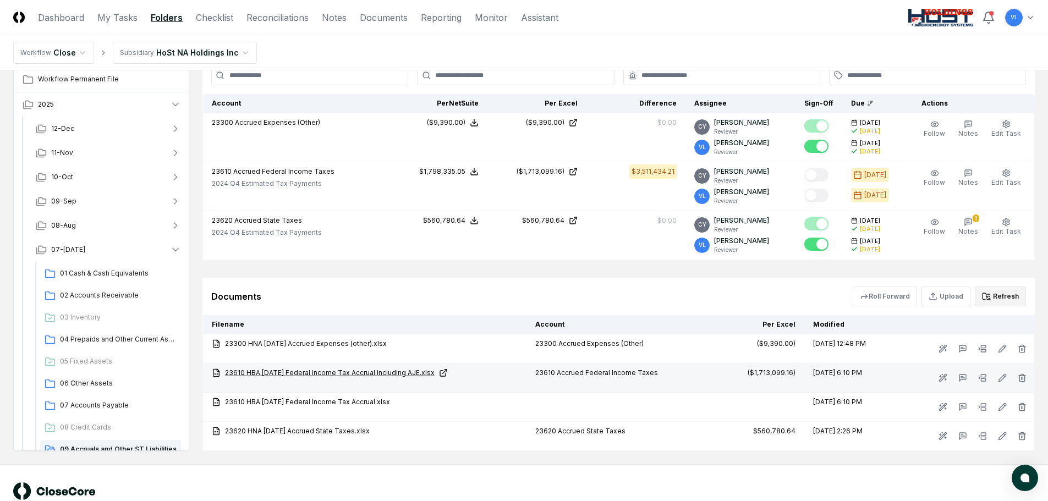
click at [412, 370] on link "23610 HBA [DATE] Federal Income Tax Accrual Including AJE.xlsx" at bounding box center [365, 373] width 306 height 10
click at [997, 295] on button "Refresh" at bounding box center [1000, 297] width 51 height 20
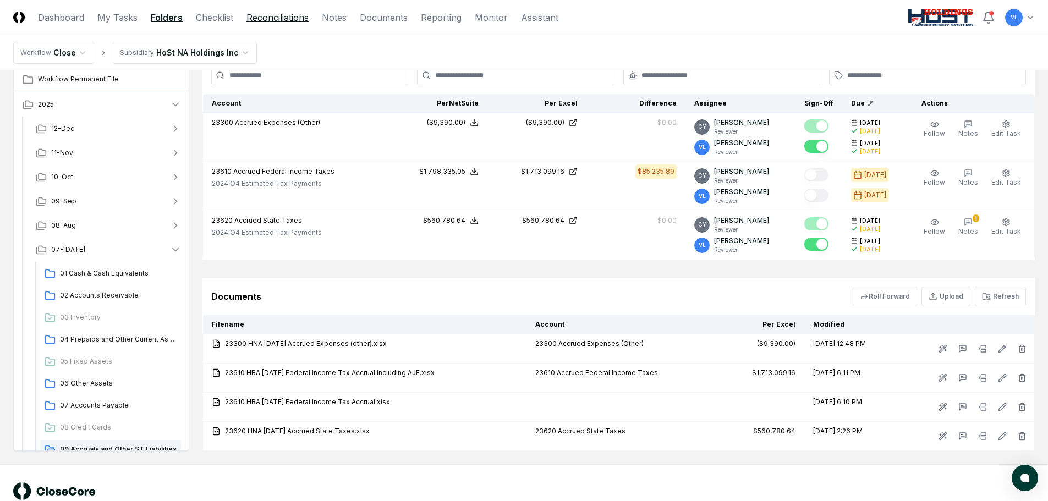
click at [256, 15] on link "Reconciliations" at bounding box center [278, 17] width 62 height 13
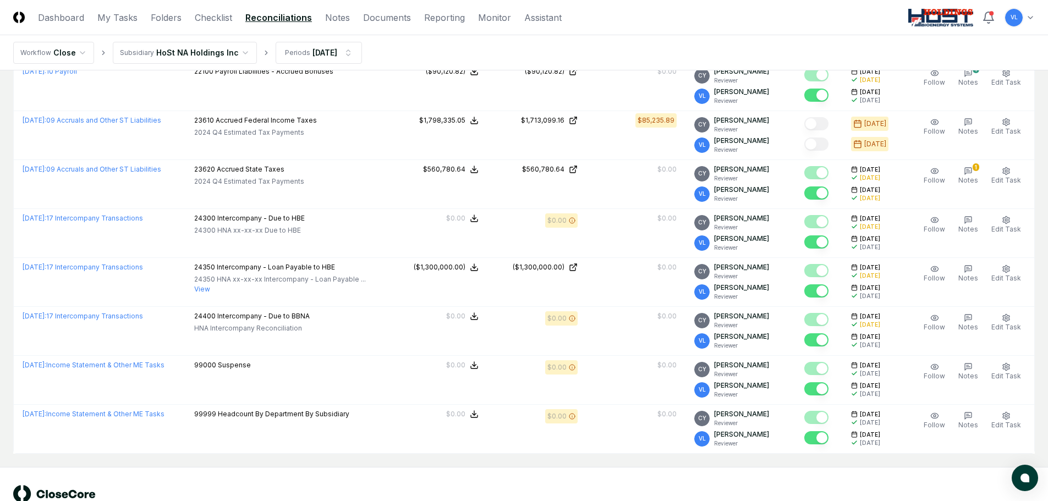
scroll to position [1386, 0]
